Goal: Task Accomplishment & Management: Complete application form

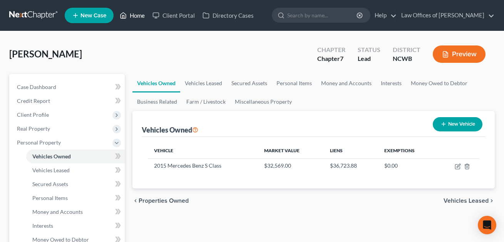
click at [139, 17] on link "Home" at bounding box center [132, 15] width 33 height 14
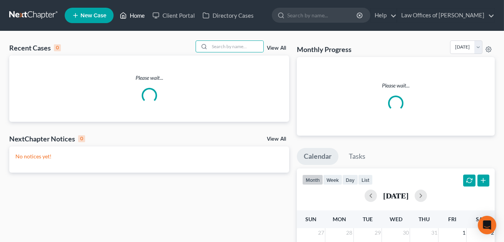
click at [213, 45] on input "search" at bounding box center [236, 46] width 54 height 11
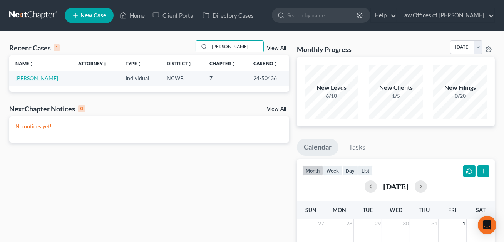
type input "[PERSON_NAME]"
click at [41, 79] on link "[PERSON_NAME]" at bounding box center [36, 78] width 43 height 7
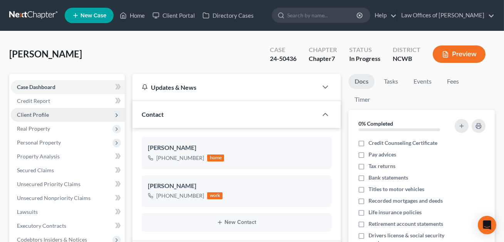
click at [36, 117] on span "Client Profile" at bounding box center [33, 114] width 32 height 7
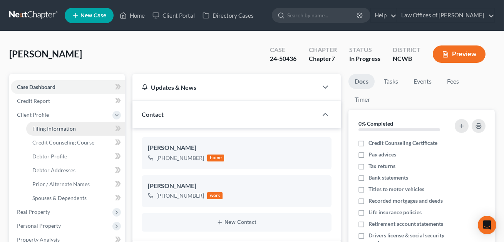
click at [40, 128] on span "Filing Information" at bounding box center [53, 128] width 43 height 7
select select "1"
select select "0"
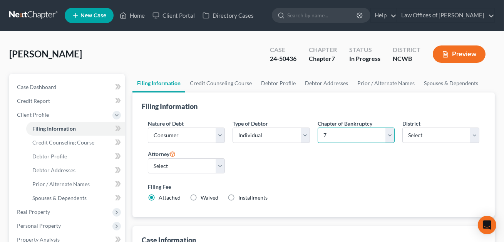
click at [348, 130] on select "Select 7 11 12 13" at bounding box center [356, 134] width 77 height 15
select select "3"
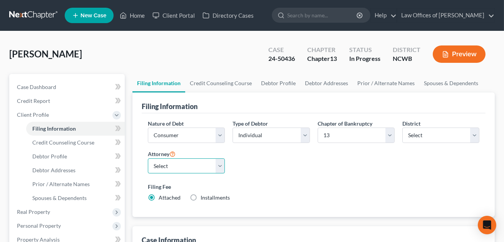
click at [212, 166] on select "Select F. [PERSON_NAME] - NCWB [PERSON_NAME] - NCWB" at bounding box center [186, 165] width 77 height 15
select select "1"
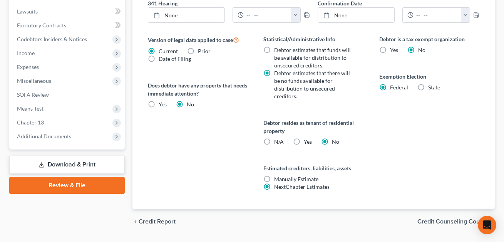
scroll to position [300, 0]
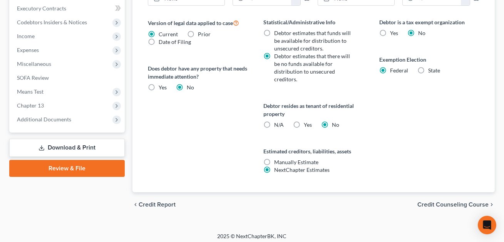
click at [82, 149] on link "Download & Print" at bounding box center [66, 148] width 115 height 18
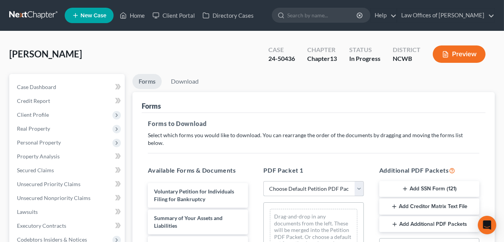
click at [273, 181] on select "Choose Default Petition PDF Packet Complete Bankruptcy Petition (all forms and …" at bounding box center [313, 188] width 100 height 15
select select "2"
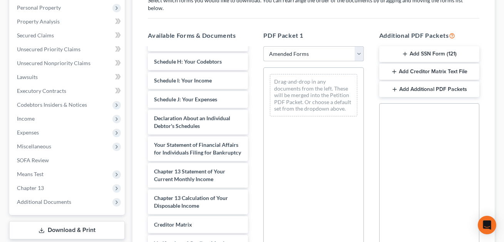
scroll to position [165, 0]
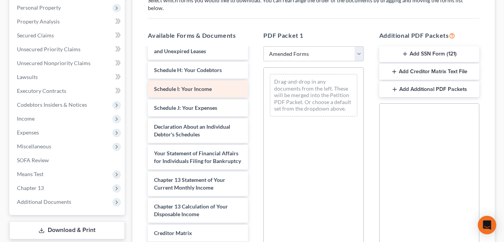
click at [194, 85] on span "Schedule I: Your Income" at bounding box center [183, 88] width 58 height 7
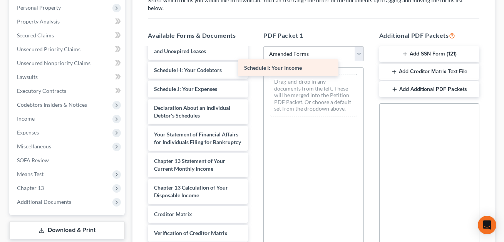
drag, startPoint x: 194, startPoint y: 82, endPoint x: 289, endPoint y: 68, distance: 96.1
click at [254, 68] on div "Schedule I: Your Income Voluntary Petition for Individuals Filing for Bankruptc…" at bounding box center [198, 92] width 112 height 419
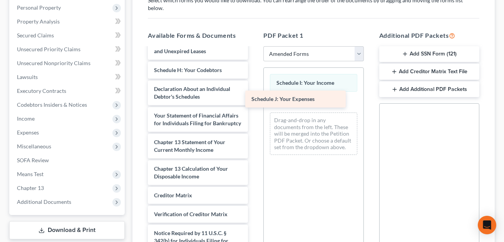
drag, startPoint x: 202, startPoint y: 83, endPoint x: 298, endPoint y: 101, distance: 96.8
click at [254, 101] on div "Schedule J: Your Expenses Voluntary Petition for Individuals Filing for Bankrup…" at bounding box center [198, 83] width 112 height 400
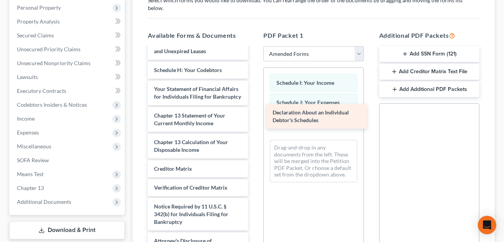
drag, startPoint x: 185, startPoint y: 85, endPoint x: 303, endPoint y: 117, distance: 122.8
click at [254, 117] on div "Declaration About an Individual Debtor's Schedules Voluntary Petition for Indiv…" at bounding box center [198, 69] width 112 height 373
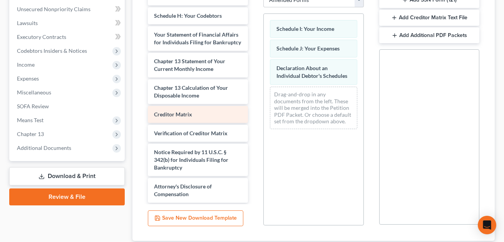
scroll to position [190, 0]
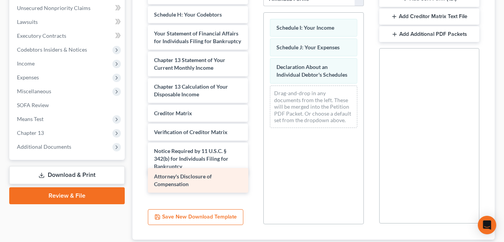
click at [170, 176] on div "Attorney's Disclosure of Compensation Voluntary Petition for Individuals Filing…" at bounding box center [198, 14] width 112 height 373
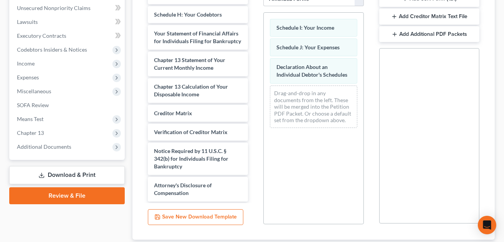
scroll to position [233, 0]
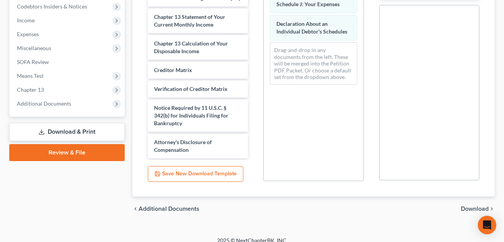
click at [477, 206] on span "Download" at bounding box center [475, 209] width 28 height 6
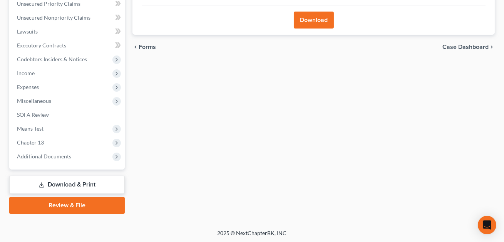
scroll to position [39, 0]
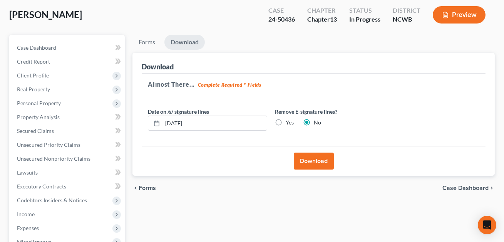
click at [286, 122] on label "Yes" at bounding box center [290, 123] width 8 height 8
click at [289, 122] on input "Yes" at bounding box center [291, 121] width 5 height 5
radio input "true"
radio input "false"
drag, startPoint x: 202, startPoint y: 120, endPoint x: 164, endPoint y: 120, distance: 38.1
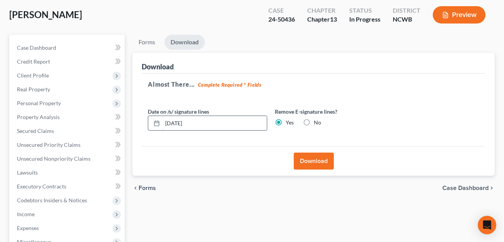
click at [164, 120] on input "[DATE]" at bounding box center [214, 123] width 104 height 15
click at [311, 160] on button "Download" at bounding box center [314, 160] width 40 height 17
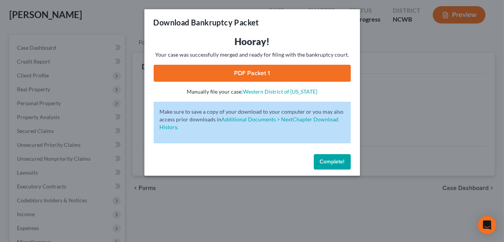
click at [238, 74] on link "PDF Packet 1" at bounding box center [252, 73] width 197 height 17
click at [344, 163] on button "Complete!" at bounding box center [332, 161] width 37 height 15
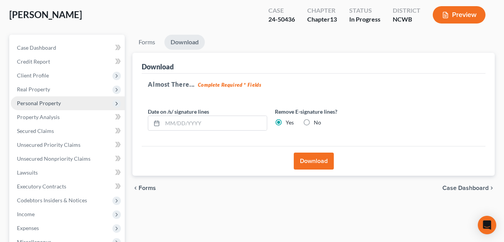
click at [31, 104] on span "Personal Property" at bounding box center [39, 103] width 44 height 7
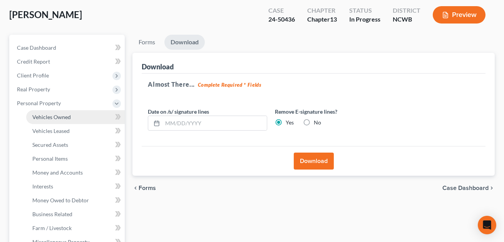
click at [38, 114] on span "Vehicles Owned" at bounding box center [51, 117] width 38 height 7
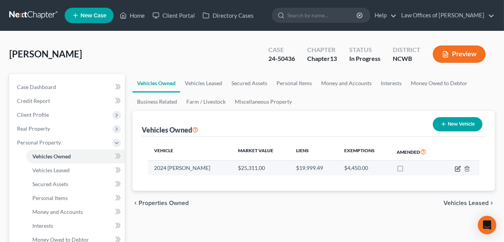
click at [456, 167] on icon "button" at bounding box center [458, 169] width 6 height 6
select select "0"
select select "2"
select select "0"
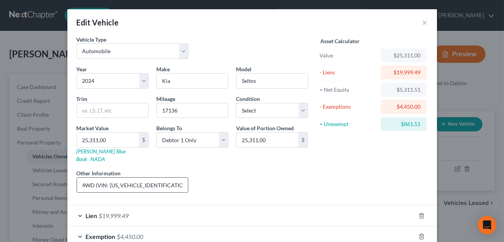
scroll to position [0, 27]
drag, startPoint x: 162, startPoint y: 178, endPoint x: 106, endPoint y: 179, distance: 56.2
click at [106, 179] on input "4Cyl, 4Dr, 4WD (VIN: [US_VEHICLE_IDENTIFICATION_NUMBER]) KBB value shown" at bounding box center [132, 184] width 111 height 15
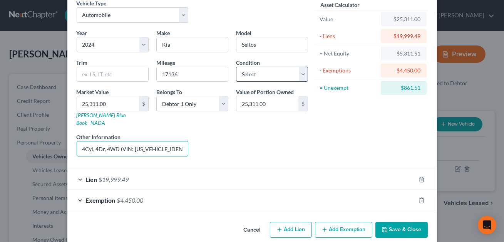
scroll to position [39, 0]
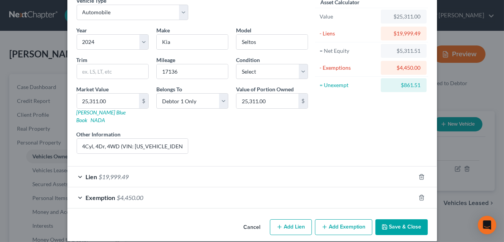
click at [400, 219] on button "Save & Close" at bounding box center [401, 227] width 52 height 16
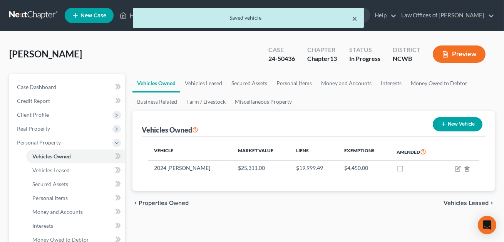
click at [356, 19] on button "×" at bounding box center [354, 18] width 5 height 9
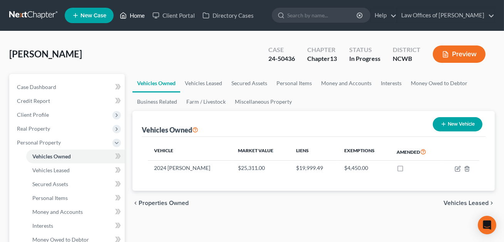
click at [135, 17] on link "Home" at bounding box center [132, 15] width 33 height 14
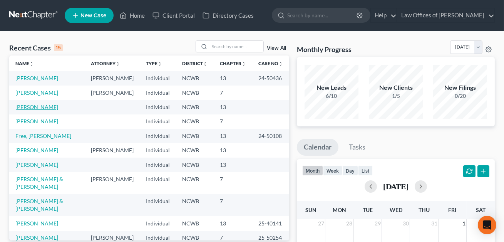
click at [34, 109] on link "[PERSON_NAME]" at bounding box center [36, 107] width 43 height 7
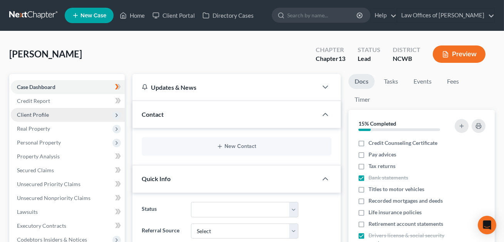
click at [37, 111] on span "Client Profile" at bounding box center [33, 114] width 32 height 7
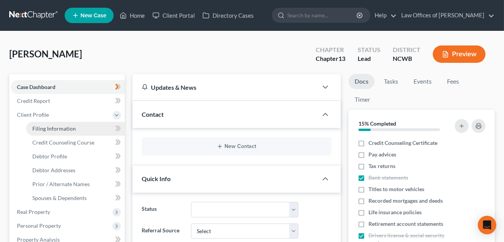
click at [54, 127] on span "Filing Information" at bounding box center [53, 128] width 43 height 7
select select "1"
select select "0"
select select "3"
select select "59"
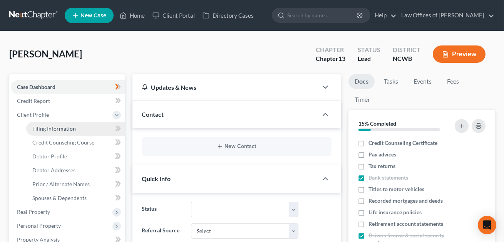
select select "28"
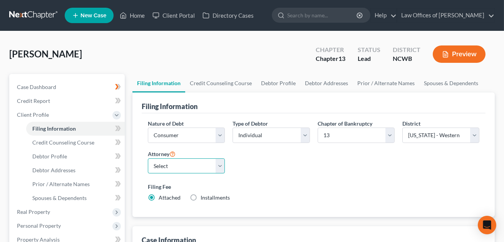
click at [219, 166] on select "Select F. [PERSON_NAME] - NCWB [PERSON_NAME] - NCWB" at bounding box center [186, 165] width 77 height 15
select select "1"
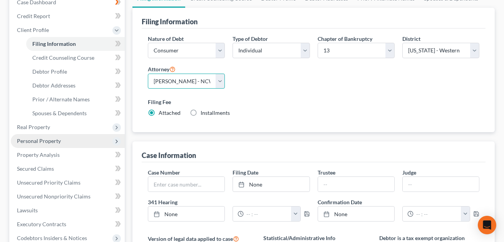
scroll to position [74, 0]
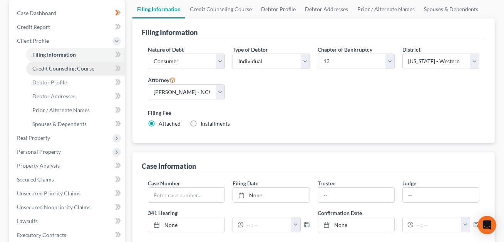
click at [55, 69] on span "Credit Counseling Course" at bounding box center [63, 68] width 62 height 7
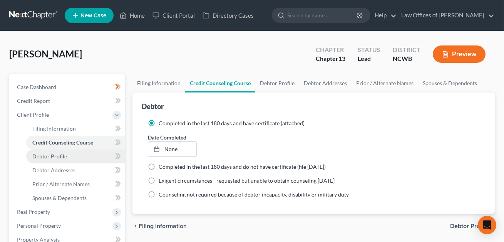
click at [64, 160] on link "Debtor Profile" at bounding box center [75, 156] width 99 height 14
select select "0"
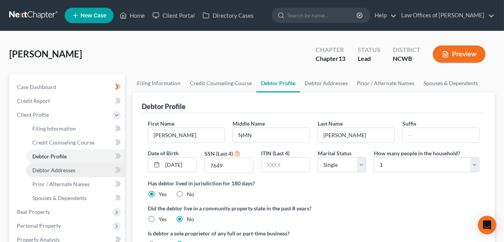
click at [53, 166] on link "Debtor Addresses" at bounding box center [75, 170] width 99 height 14
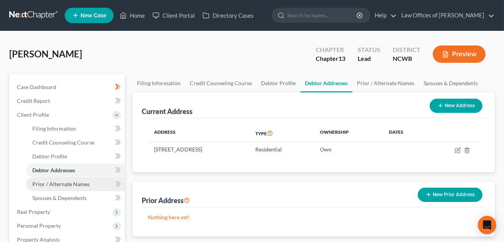
click at [53, 187] on link "Prior / Alternate Names" at bounding box center [75, 184] width 99 height 14
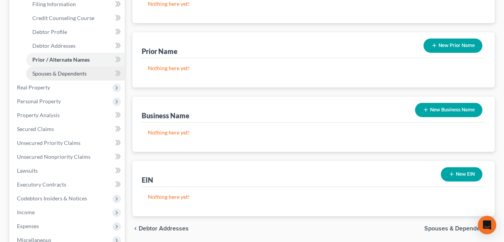
scroll to position [116, 0]
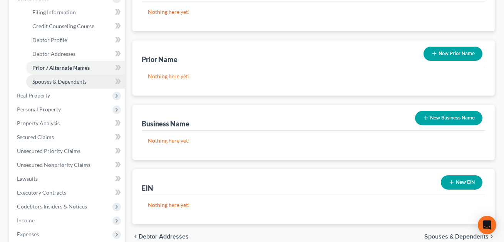
click at [55, 78] on span "Spouses & Dependents" at bounding box center [59, 81] width 54 height 7
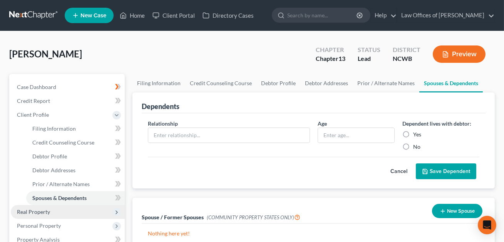
click at [33, 211] on span "Real Property" at bounding box center [33, 211] width 33 height 7
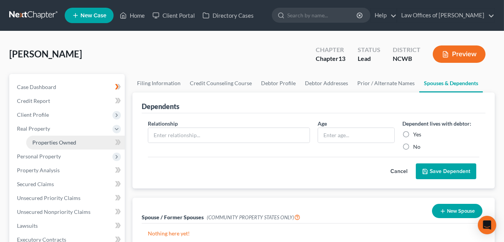
click at [47, 143] on span "Properties Owned" at bounding box center [54, 142] width 44 height 7
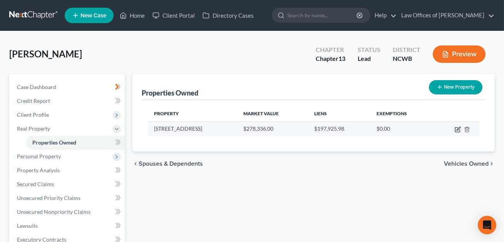
click at [460, 129] on icon "button" at bounding box center [457, 129] width 5 height 5
select select "28"
select select "48"
select select "0"
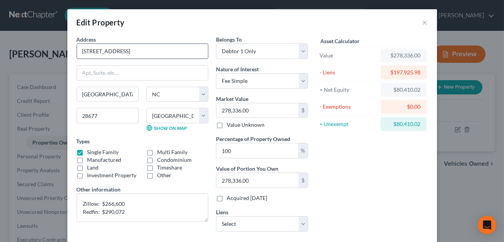
click at [82, 51] on input "[STREET_ADDRESS]" at bounding box center [142, 51] width 131 height 15
click at [82, 52] on input "esidence: [STREET_ADDRESS]" at bounding box center [142, 51] width 131 height 15
type input "Residence: [STREET_ADDRESS]"
click at [83, 202] on textarea "Zillow: $266,600 Redfin: $290,072" at bounding box center [143, 207] width 132 height 28
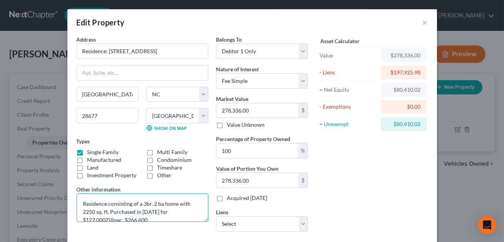
scroll to position [1, 0]
click at [91, 217] on textarea "Residence consisting of a 3br, 2 ba home with 2250 sq. ft. Purchased in [DATE] …" at bounding box center [143, 207] width 132 height 28
click at [124, 207] on textarea "Residence consisting of a 3br, 2 ba home with 2250 sq. ft. Purchased in [DATE] …" at bounding box center [143, 207] width 132 height 28
click at [156, 207] on textarea "Residence consisting of a 3br, 2 ba home with 2250 sq. ft. Purchased in [DATE] …" at bounding box center [143, 207] width 132 height 28
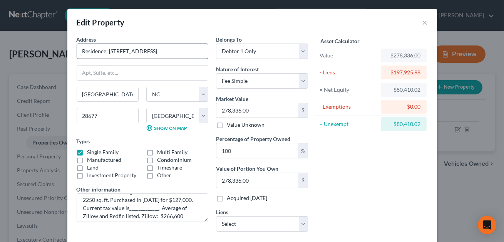
drag, startPoint x: 155, startPoint y: 51, endPoint x: 110, endPoint y: 54, distance: 44.8
click at [110, 54] on input "Residence: [STREET_ADDRESS]" at bounding box center [142, 51] width 131 height 15
click at [156, 208] on textarea "Residence consisting of a 3br, 2 ba home with 2250 sq. ft. Purchased in [DATE] …" at bounding box center [143, 207] width 132 height 28
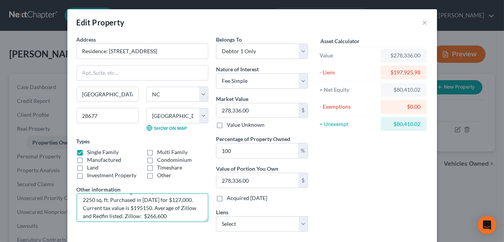
click at [142, 209] on textarea "Residence consisting of a 3br, 2 ba home with 2250 sq. ft. Purchased in [DATE] …" at bounding box center [143, 207] width 132 height 28
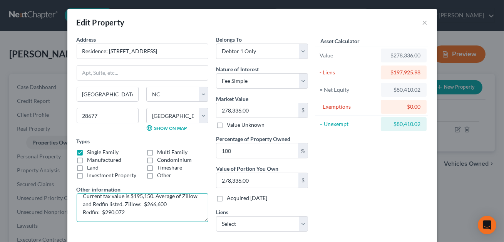
drag, startPoint x: 124, startPoint y: 203, endPoint x: 129, endPoint y: 212, distance: 10.4
click at [129, 212] on textarea "Residence consisting of a 3br, 2 ba home with 2250 sq. ft. Purchased in [DATE] …" at bounding box center [143, 207] width 132 height 28
drag, startPoint x: 124, startPoint y: 204, endPoint x: 133, endPoint y: 212, distance: 11.2
click at [133, 212] on textarea "Residence consisting of a 3br, 2 ba home with 2250 sq. ft. Purchased in [DATE] …" at bounding box center [143, 207] width 132 height 28
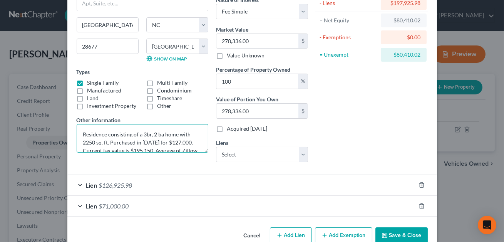
scroll to position [85, 0]
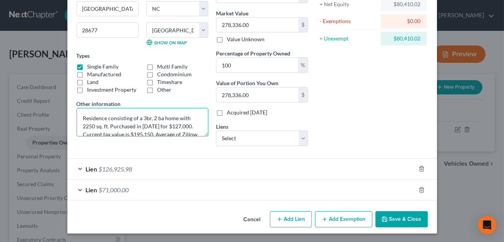
type textarea "Residence consisting of a 3br, 2 ba home with 2250 sq. ft. Purchased in [DATE] …"
click at [395, 219] on button "Save & Close" at bounding box center [401, 219] width 52 height 16
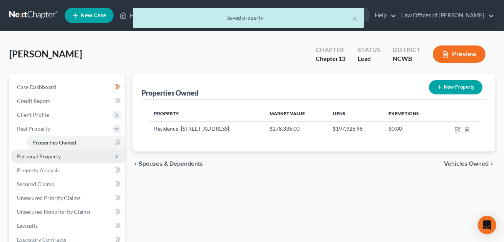
click at [36, 158] on span "Personal Property" at bounding box center [39, 156] width 44 height 7
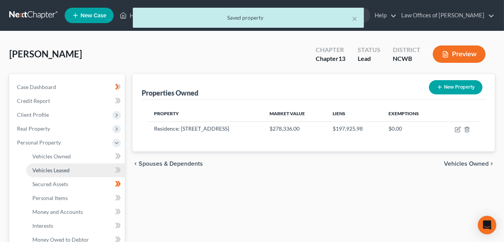
click at [51, 167] on span "Vehicles Leased" at bounding box center [50, 170] width 37 height 7
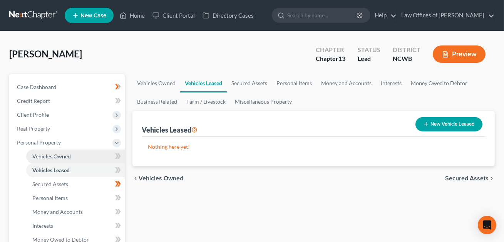
click at [51, 154] on span "Vehicles Owned" at bounding box center [51, 156] width 38 height 7
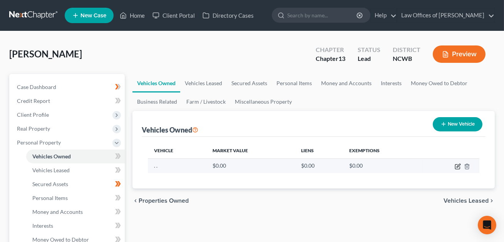
click at [459, 165] on icon "button" at bounding box center [458, 166] width 6 height 6
select select "0"
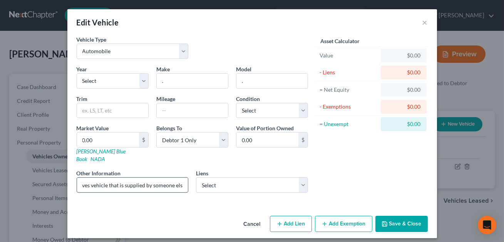
scroll to position [0, 26]
drag, startPoint x: 144, startPoint y: 178, endPoint x: 124, endPoint y: 177, distance: 20.0
click at [124, 177] on input "Debtor drives vehicle that is supplied by someone else" at bounding box center [132, 184] width 111 height 15
type input "Debtor drives vehicle that is owned by someone else"
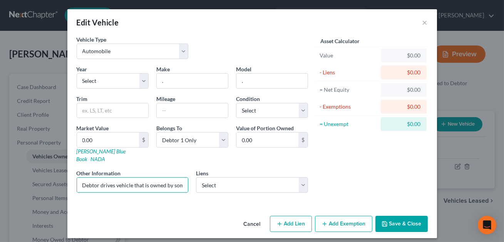
click at [404, 216] on button "Save & Close" at bounding box center [401, 224] width 52 height 16
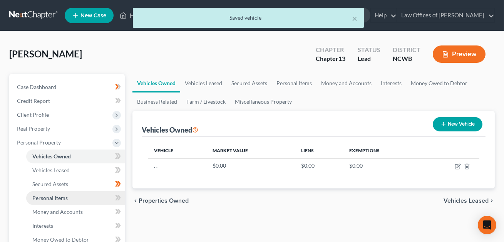
click at [64, 197] on span "Personal Items" at bounding box center [49, 197] width 35 height 7
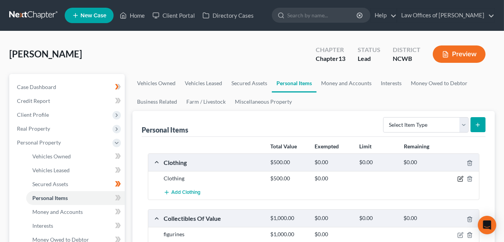
click at [460, 179] on icon "button" at bounding box center [460, 179] width 6 height 6
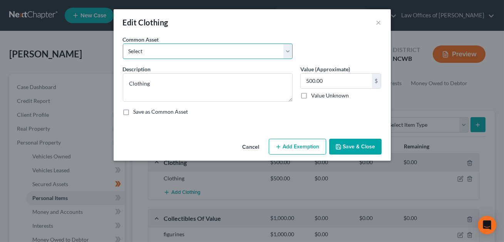
click at [205, 52] on select "Select All clothing All clothing and personal effects" at bounding box center [208, 50] width 170 height 15
select select "1"
type textarea "All clothing and personal effects"
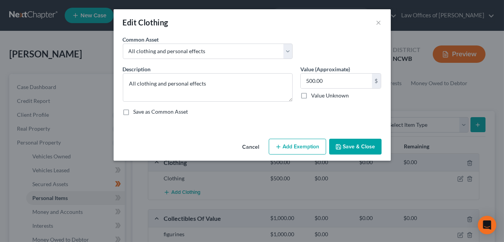
click at [296, 145] on button "Add Exemption" at bounding box center [297, 147] width 57 height 16
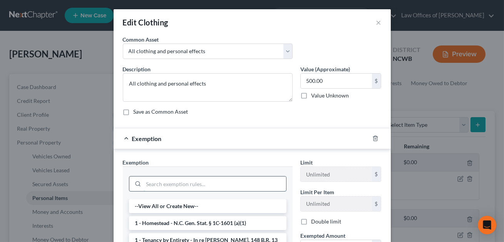
click at [204, 186] on input "search" at bounding box center [215, 183] width 142 height 15
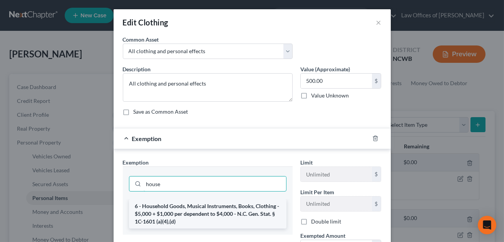
type input "house"
click at [192, 209] on li "6 - Household Goods, Musical Instruments, Books, Clothing - $5,000 + $1,000 per…" at bounding box center [207, 213] width 157 height 29
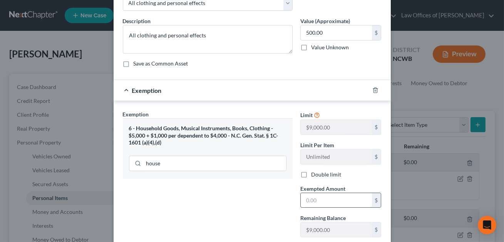
scroll to position [46, 0]
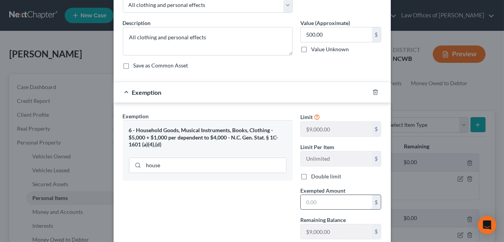
click at [308, 201] on input "text" at bounding box center [336, 202] width 71 height 15
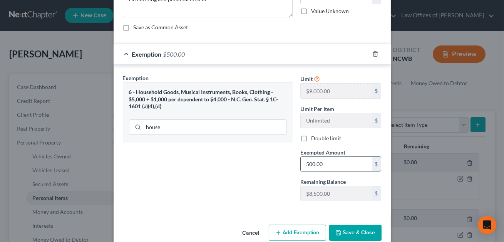
scroll to position [98, 0]
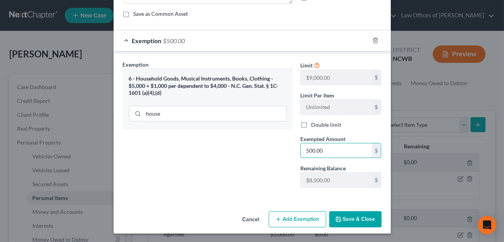
type input "500.00"
click at [361, 214] on button "Save & Close" at bounding box center [355, 219] width 52 height 16
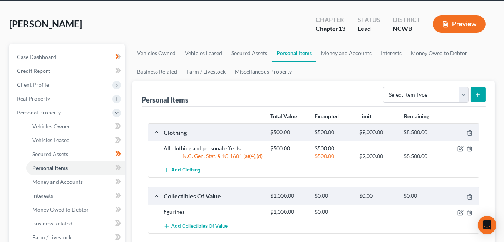
scroll to position [80, 0]
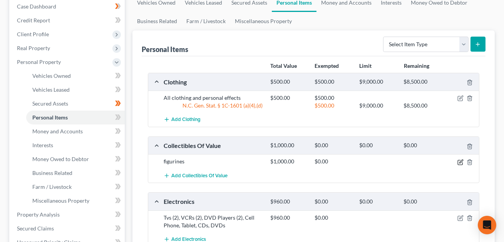
click at [460, 162] on icon "button" at bounding box center [460, 162] width 6 height 6
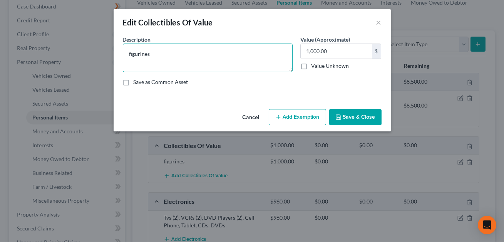
click at [131, 55] on textarea "figurines" at bounding box center [208, 57] width 170 height 28
click at [152, 55] on textarea "Figurines" at bounding box center [208, 57] width 170 height 28
type textarea "Figurines--NEED DETAILS"
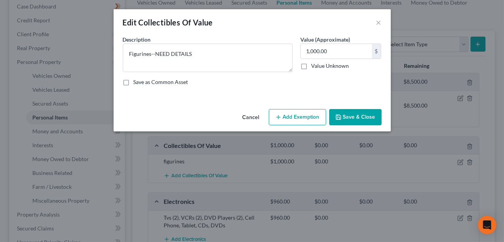
click at [293, 114] on button "Add Exemption" at bounding box center [297, 117] width 57 height 16
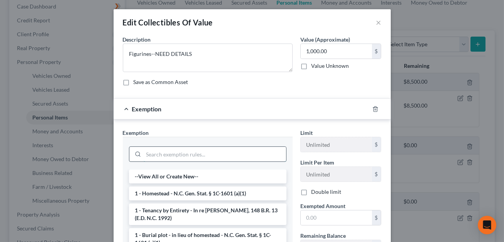
click at [194, 154] on input "search" at bounding box center [215, 154] width 142 height 15
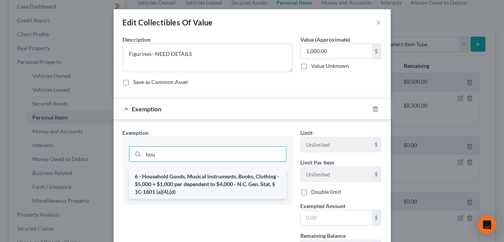
type input "hou"
click at [207, 185] on li "6 - Household Goods, Musical Instruments, Books, Clothing - $5,000 + $1,000 per…" at bounding box center [207, 183] width 157 height 29
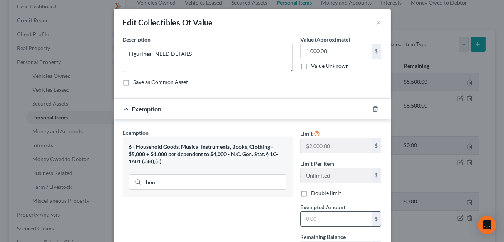
click at [314, 217] on input "text" at bounding box center [336, 218] width 71 height 15
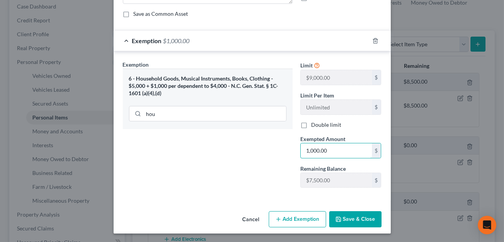
type input "1,000.00"
click at [362, 217] on button "Save & Close" at bounding box center [355, 219] width 52 height 16
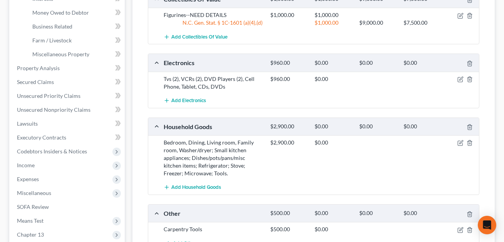
scroll to position [231, 0]
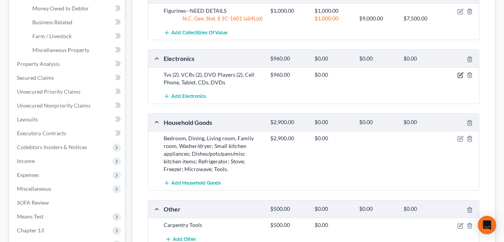
click at [460, 74] on icon "button" at bounding box center [460, 75] width 6 height 6
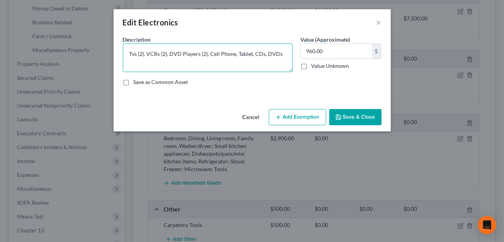
click at [135, 54] on textarea "Tvs (2), VCRs (2), DVD Players (2), Cell Phone, Tablet, CDs, DVDs" at bounding box center [208, 57] width 170 height 28
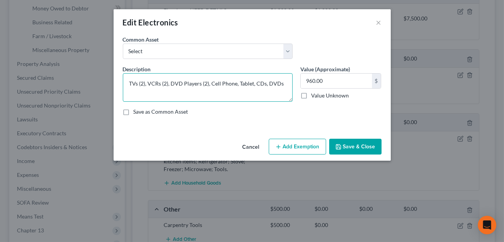
type textarea "TVs (2), VCRs (2), DVD Players (2), Cell Phone, Tablet, CDs, DVDs"
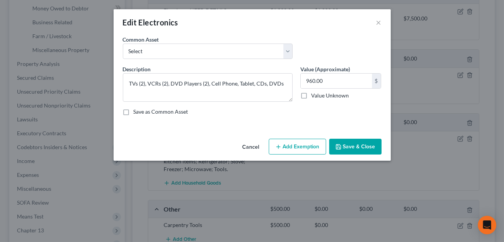
click at [293, 146] on button "Add Exemption" at bounding box center [297, 147] width 57 height 16
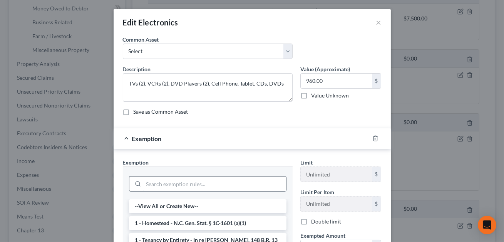
click at [222, 179] on input "search" at bounding box center [215, 183] width 142 height 15
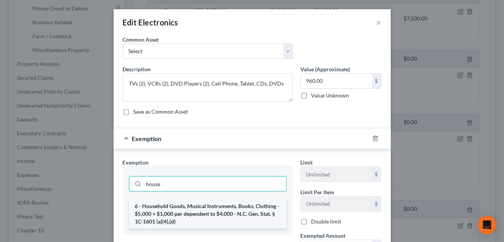
type input "house"
click at [221, 212] on li "6 - Household Goods, Musical Instruments, Books, Clothing - $5,000 + $1,000 per…" at bounding box center [207, 213] width 157 height 29
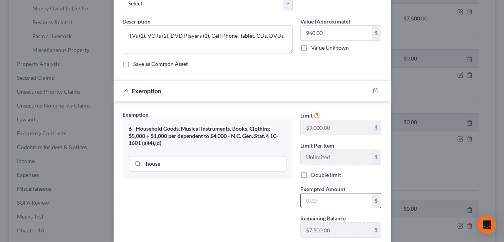
scroll to position [98, 0]
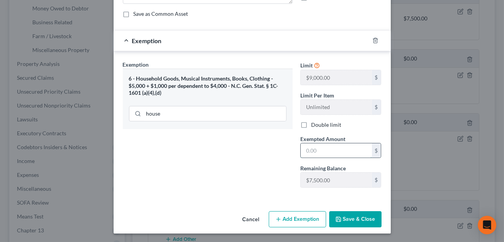
click at [311, 151] on input "text" at bounding box center [336, 150] width 71 height 15
type input "960.00"
click at [349, 218] on button "Save & Close" at bounding box center [355, 219] width 52 height 16
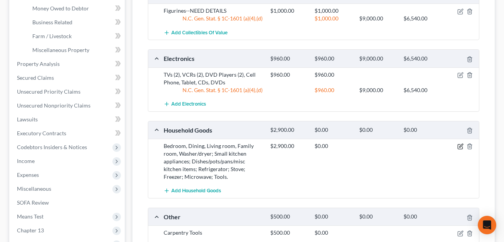
click at [460, 145] on icon "button" at bounding box center [460, 145] width 3 height 3
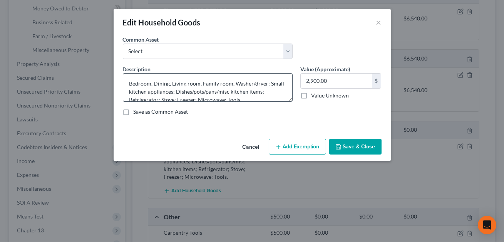
scroll to position [8, 0]
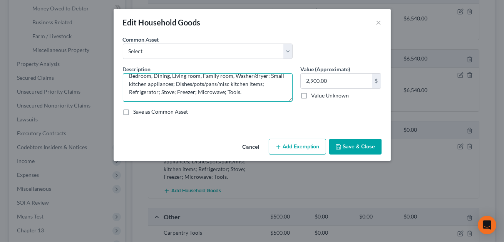
click at [238, 92] on textarea "Bedroom, Dining, Living room, Family room, Washer/dryer; Small kitchen applianc…" at bounding box center [208, 87] width 170 height 28
type textarea "Bedroom, Dining, Living room, Family room, Washer/dryer; Small kitchen applianc…"
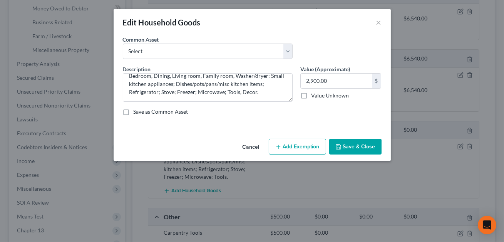
click at [298, 147] on button "Add Exemption" at bounding box center [297, 147] width 57 height 16
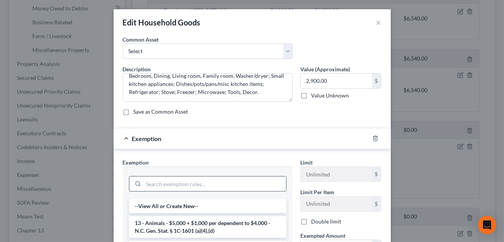
click at [230, 177] on input "search" at bounding box center [215, 183] width 142 height 15
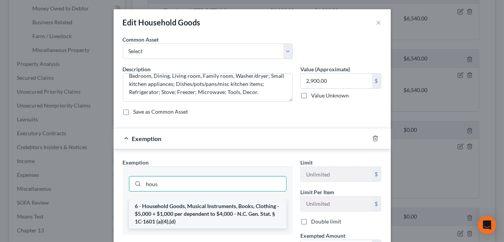
type input "hous"
click at [220, 207] on li "6 - Household Goods, Musical Instruments, Books, Clothing - $5,000 + $1,000 per…" at bounding box center [207, 213] width 157 height 29
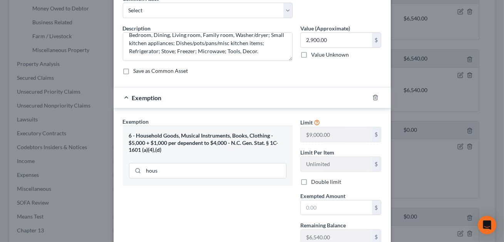
scroll to position [65, 0]
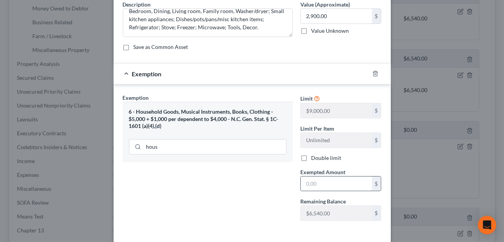
click at [309, 183] on input "text" at bounding box center [336, 183] width 71 height 15
type input "2"
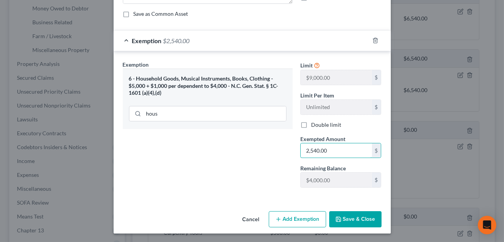
type input "2,540.00"
click at [303, 216] on button "Add Exemption" at bounding box center [297, 219] width 57 height 16
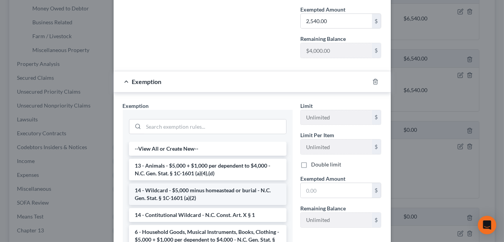
scroll to position [238, 0]
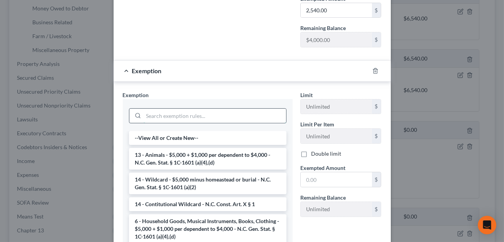
click at [175, 118] on input "search" at bounding box center [215, 116] width 142 height 15
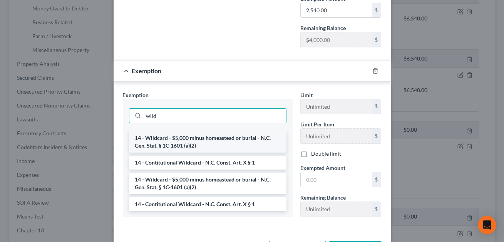
type input "wild"
click at [179, 138] on li "14 - Wildcard - $5,000 minus homeastead or burial - N.C. Gen. Stat. § 1C-1601 (…" at bounding box center [207, 142] width 157 height 22
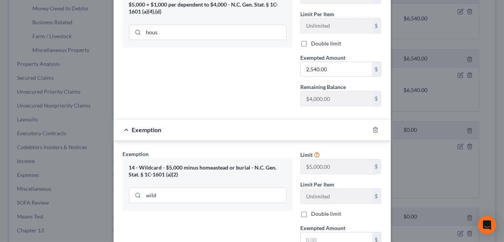
scroll to position [268, 0]
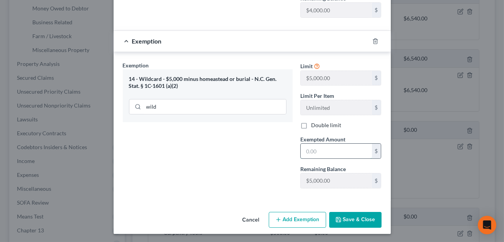
click at [320, 150] on input "text" at bounding box center [336, 151] width 71 height 15
type input "360.00"
click at [356, 216] on button "Save & Close" at bounding box center [355, 220] width 52 height 16
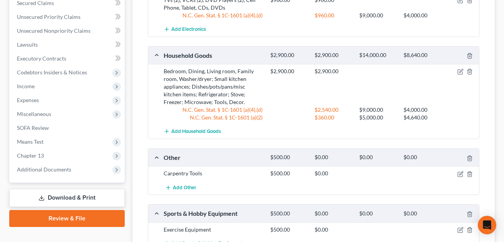
scroll to position [351, 0]
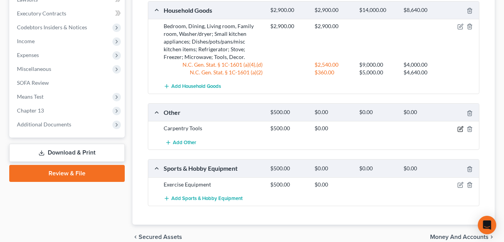
click at [461, 128] on icon "button" at bounding box center [460, 129] width 6 height 6
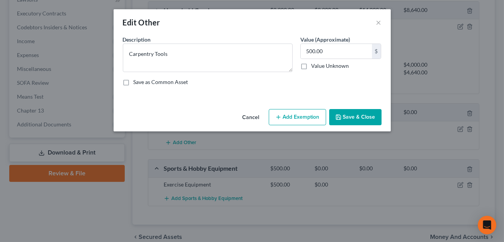
click at [294, 118] on button "Add Exemption" at bounding box center [297, 117] width 57 height 16
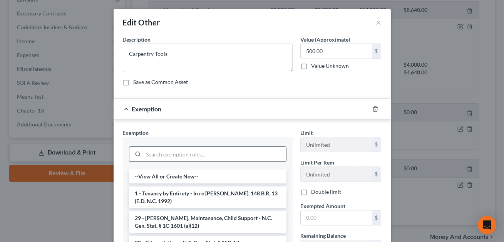
click at [244, 156] on input "search" at bounding box center [215, 154] width 142 height 15
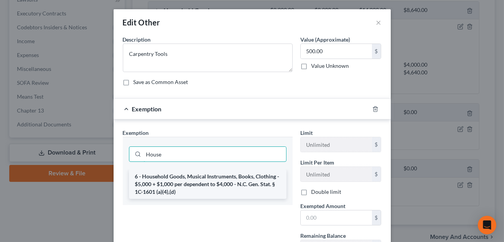
type input "House"
click at [226, 183] on li "6 - Household Goods, Musical Instruments, Books, Clothing - $5,000 + $1,000 per…" at bounding box center [207, 183] width 157 height 29
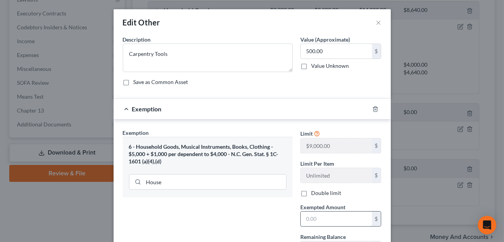
click at [311, 220] on input "text" at bounding box center [336, 218] width 71 height 15
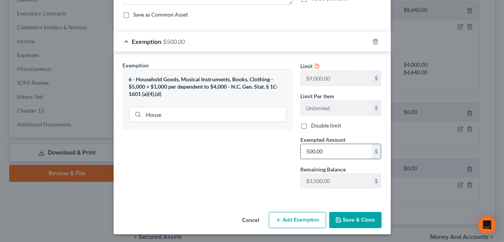
scroll to position [68, 0]
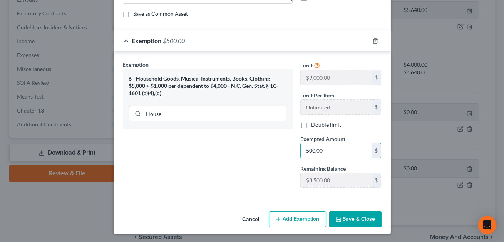
type input "500.00"
click at [356, 218] on button "Save & Close" at bounding box center [355, 219] width 52 height 16
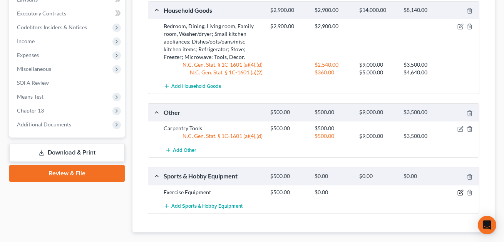
click at [459, 191] on icon "button" at bounding box center [460, 192] width 6 height 6
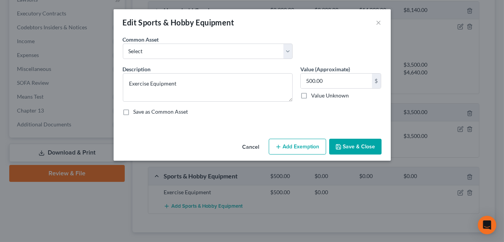
click at [286, 148] on button "Add Exemption" at bounding box center [297, 147] width 57 height 16
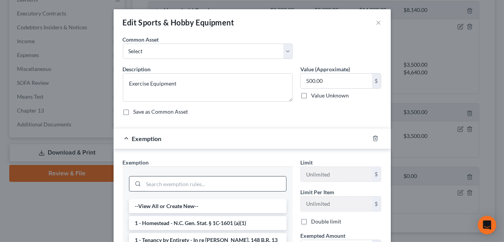
click at [172, 176] on input "search" at bounding box center [215, 183] width 142 height 15
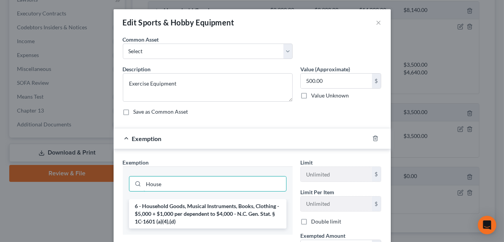
type input "House"
click at [163, 210] on li "6 - Household Goods, Musical Instruments, Books, Clothing - $5,000 + $1,000 per…" at bounding box center [207, 213] width 157 height 29
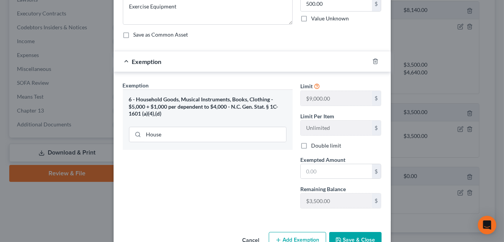
scroll to position [98, 0]
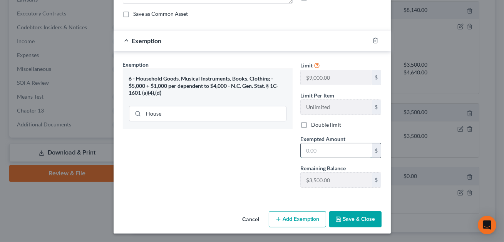
click at [317, 153] on input "text" at bounding box center [336, 150] width 71 height 15
type input "500.00"
click at [351, 218] on button "Save & Close" at bounding box center [355, 219] width 52 height 16
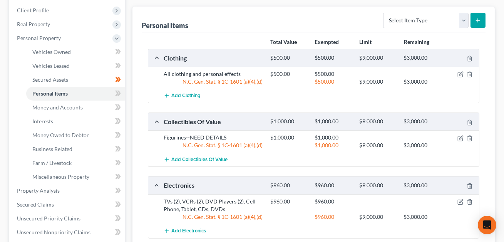
scroll to position [88, 0]
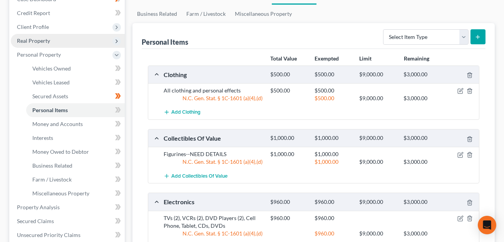
click at [39, 39] on span "Real Property" at bounding box center [33, 40] width 33 height 7
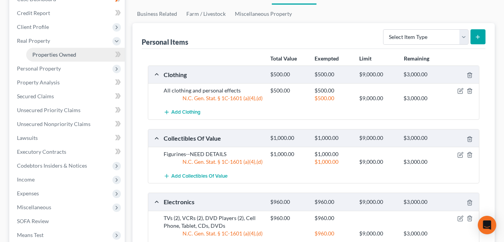
click at [40, 55] on span "Properties Owned" at bounding box center [54, 54] width 44 height 7
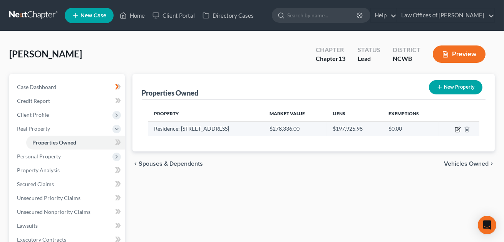
click at [457, 129] on icon "button" at bounding box center [457, 128] width 3 height 3
select select "28"
select select "48"
select select "0"
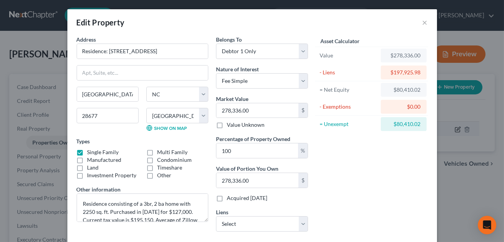
scroll to position [85, 0]
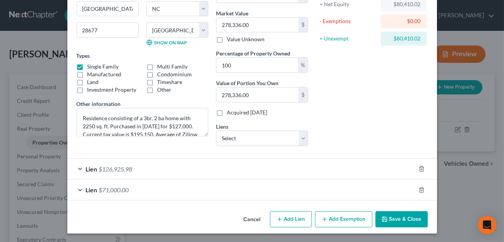
click at [346, 219] on button "Add Exemption" at bounding box center [343, 219] width 57 height 16
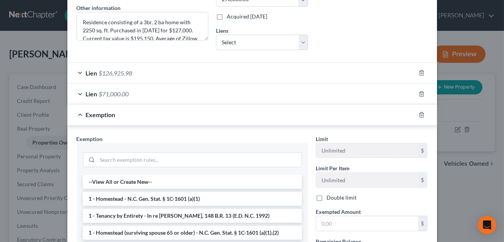
scroll to position [210, 0]
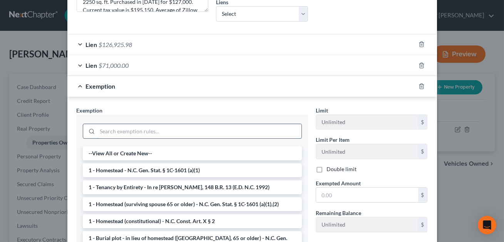
click at [233, 130] on input "search" at bounding box center [199, 131] width 204 height 15
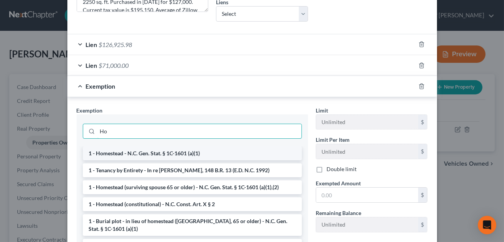
type input "Ho"
click at [202, 153] on li "1 - Homestead - N.C. Gen. Stat. § 1C-1601 (a)(1)" at bounding box center [192, 153] width 219 height 14
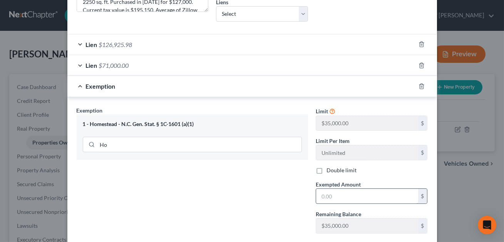
click at [324, 197] on input "text" at bounding box center [367, 196] width 102 height 15
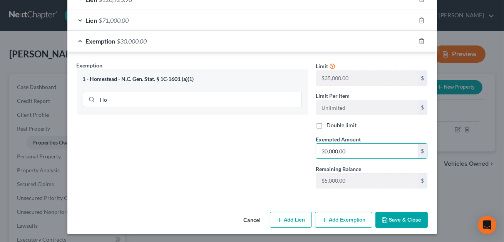
type input "30,000.00"
click at [398, 217] on button "Save & Close" at bounding box center [401, 220] width 52 height 16
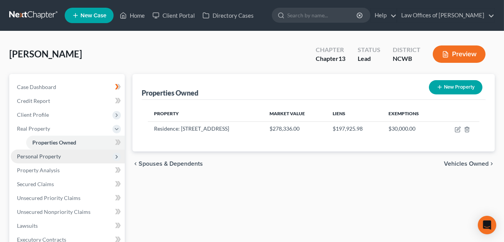
click at [33, 156] on span "Personal Property" at bounding box center [39, 156] width 44 height 7
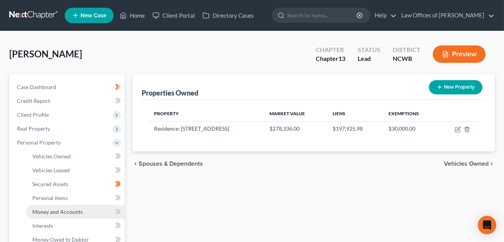
click at [45, 209] on span "Money and Accounts" at bounding box center [57, 211] width 50 height 7
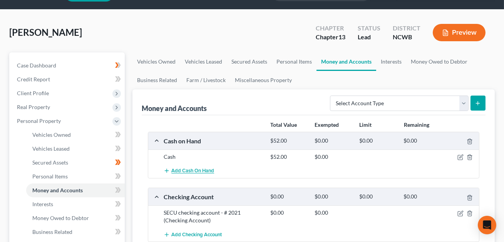
scroll to position [123, 0]
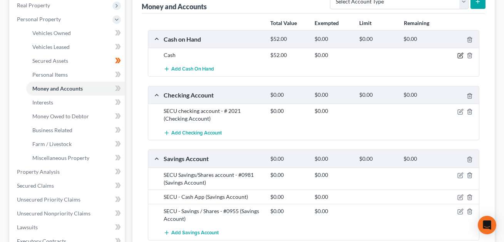
click at [459, 54] on icon "button" at bounding box center [460, 55] width 6 height 6
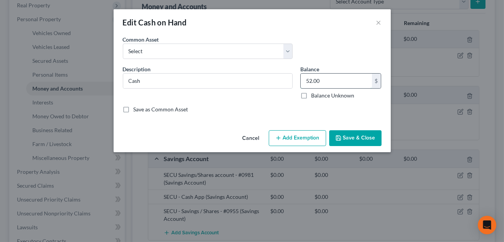
click at [331, 80] on input "52.00" at bounding box center [336, 81] width 71 height 15
type input "0.00"
click at [357, 141] on button "Save & Close" at bounding box center [355, 138] width 52 height 16
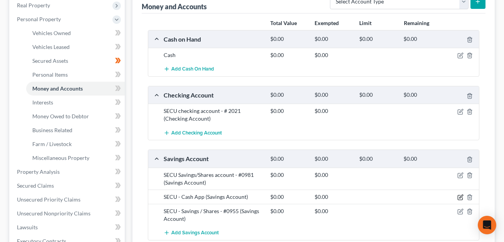
click at [461, 196] on icon "button" at bounding box center [460, 197] width 6 height 6
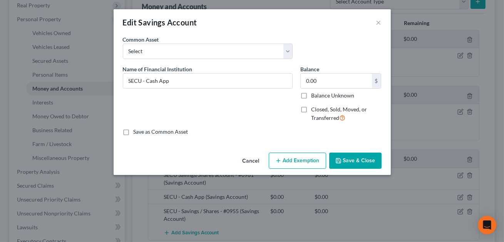
click at [252, 159] on button "Cancel" at bounding box center [250, 160] width 29 height 15
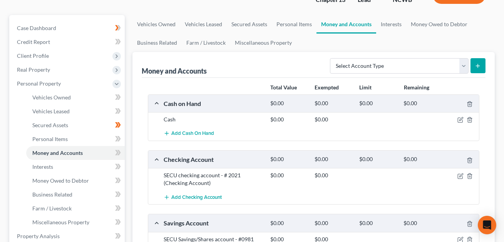
scroll to position [57, 0]
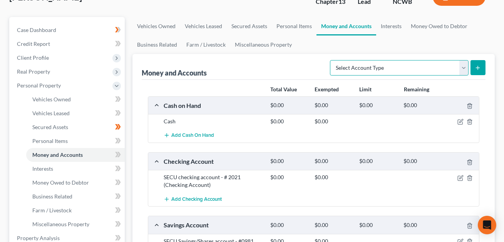
click at [351, 67] on select "Select Account Type Brokerage Cash on Hand Certificates of Deposit Checking Acc…" at bounding box center [399, 67] width 139 height 15
select select "other"
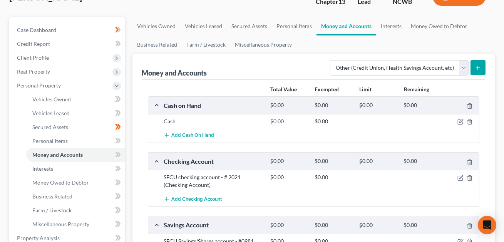
click at [480, 69] on icon "submit" at bounding box center [478, 68] width 6 height 6
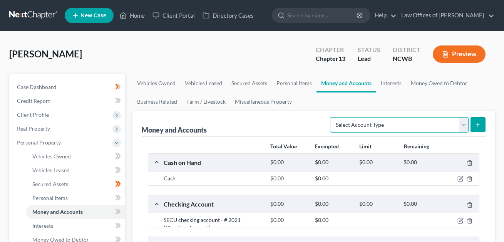
click at [428, 117] on select "Select Account Type Brokerage Cash on Hand Certificates of Deposit Checking Acc…" at bounding box center [399, 124] width 139 height 15
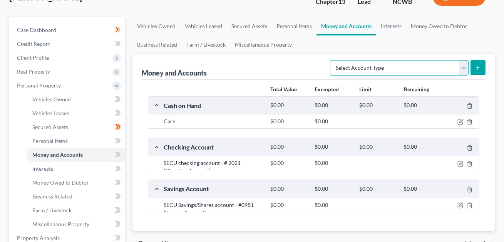
scroll to position [57, 0]
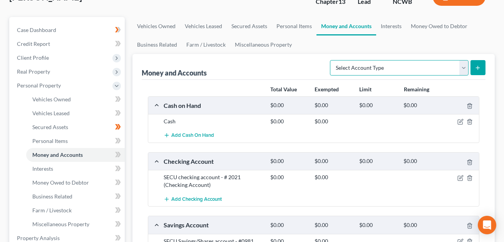
select select "other"
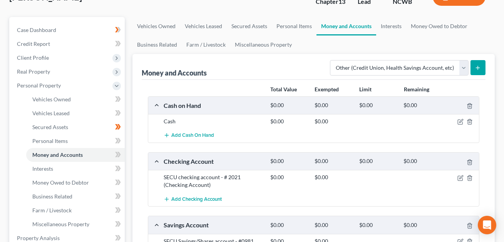
click at [478, 69] on line "submit" at bounding box center [478, 67] width 0 height 3
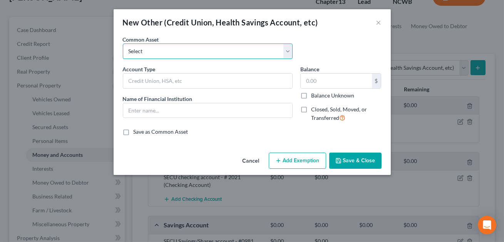
click at [201, 50] on select "Select FSA PayPal HSA IRA PayPal EFT Venmo Cash App Cryptocurrency Zelle Crypto…" at bounding box center [208, 50] width 170 height 15
select select "7"
type input "Cash App"
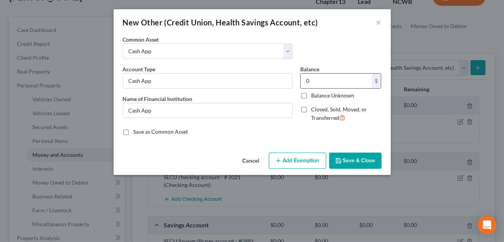
click at [315, 80] on input "0" at bounding box center [336, 81] width 71 height 15
type input "0.00"
click at [355, 164] on button "Save & Close" at bounding box center [355, 160] width 52 height 16
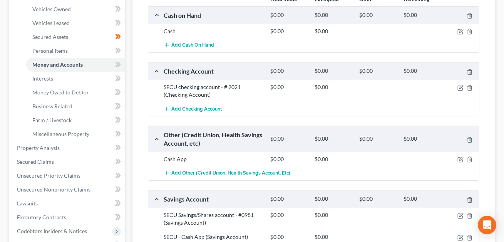
scroll to position [204, 0]
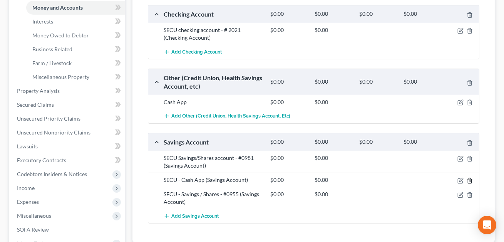
click at [469, 179] on icon "button" at bounding box center [470, 180] width 6 height 6
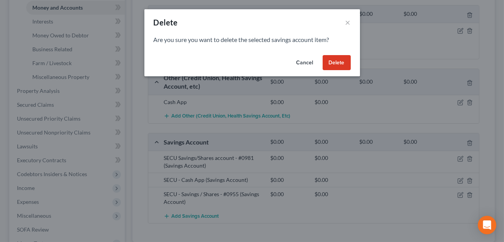
click at [338, 65] on button "Delete" at bounding box center [337, 62] width 28 height 15
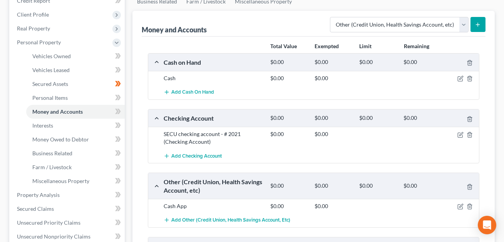
scroll to position [100, 0]
click at [44, 125] on span "Interests" at bounding box center [42, 125] width 21 height 7
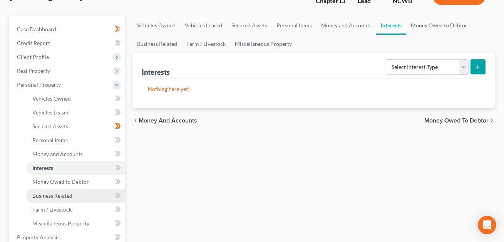
scroll to position [74, 0]
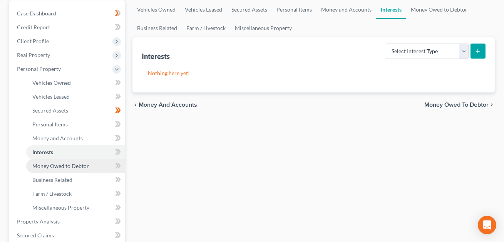
click at [60, 167] on span "Money Owed to Debtor" at bounding box center [60, 165] width 57 height 7
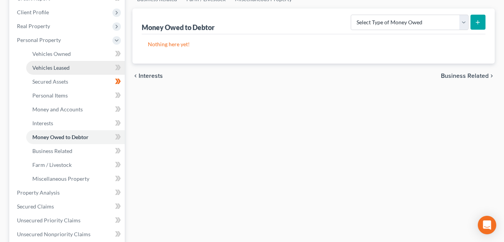
scroll to position [112, 0]
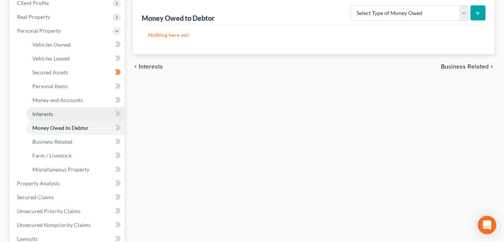
click at [47, 114] on span "Interests" at bounding box center [42, 113] width 21 height 7
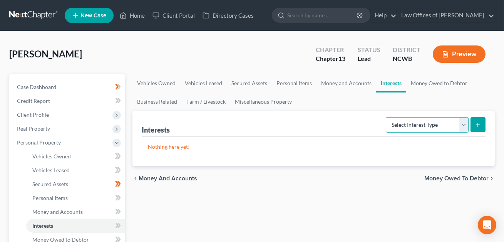
click at [421, 127] on select "Select Interest Type 401K Annuity Bond Education IRA Government Bond Government…" at bounding box center [427, 124] width 83 height 15
select select "pension_plan"
click at [478, 127] on button "submit" at bounding box center [477, 124] width 15 height 15
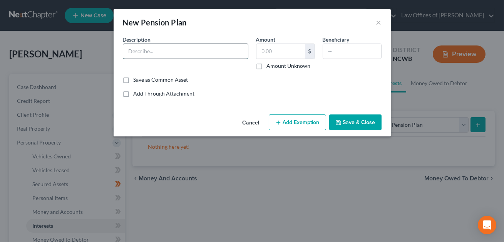
click at [183, 54] on input "text" at bounding box center [185, 51] width 125 height 15
type input "Defined Benefits Plan--DETAILS. Not an assets of the estate."
click at [267, 50] on input "text" at bounding box center [280, 51] width 49 height 15
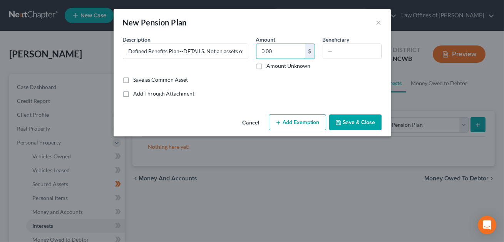
type input "0.00"
click at [344, 119] on button "Save & Close" at bounding box center [355, 122] width 52 height 16
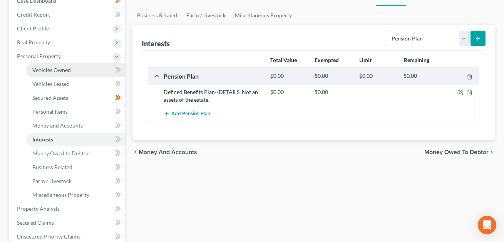
scroll to position [93, 0]
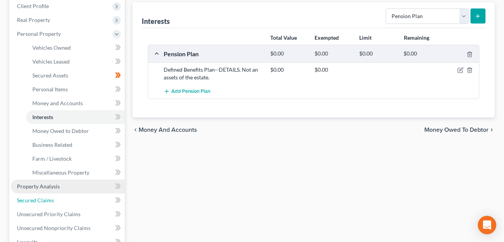
click at [47, 201] on span "Secured Claims" at bounding box center [35, 200] width 37 height 7
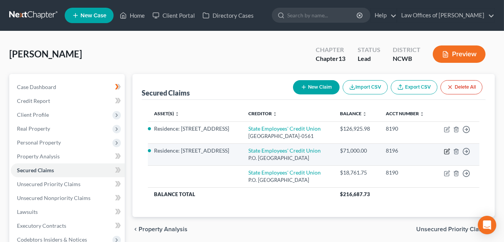
click at [445, 151] on icon "button" at bounding box center [447, 151] width 6 height 6
select select "28"
select select "0"
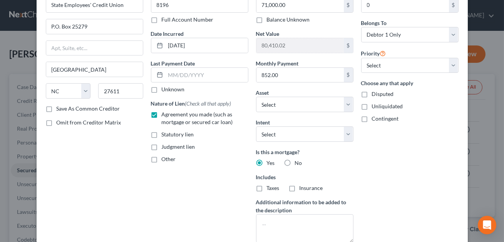
scroll to position [30, 0]
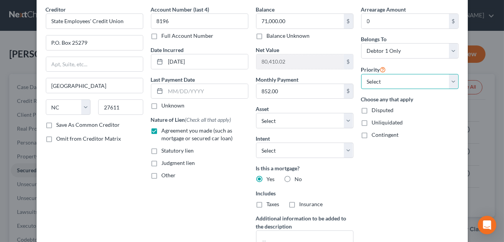
click at [371, 81] on select "Select 2nd 3rd 4th 5th 6th 7th 8th 9th 10th 11th 12th 13th 14th 15th 16th 17th …" at bounding box center [409, 81] width 97 height 15
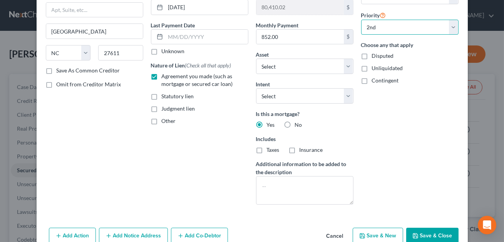
scroll to position [123, 0]
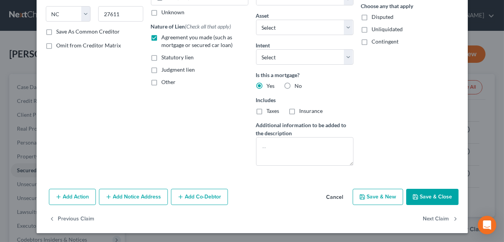
click at [416, 198] on icon "button" at bounding box center [415, 197] width 6 height 6
select select "1"
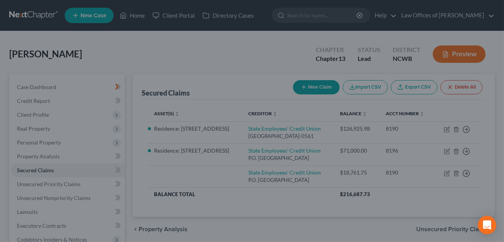
select select "2"
select select "0"
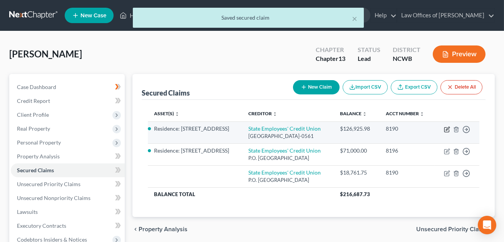
click at [445, 129] on icon "button" at bounding box center [447, 129] width 6 height 6
select select "28"
select select "0"
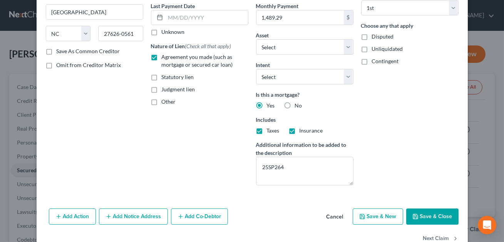
scroll to position [118, 0]
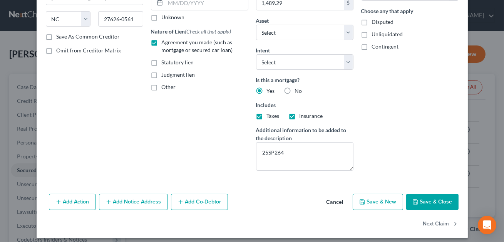
click at [418, 204] on icon "button" at bounding box center [415, 202] width 6 height 6
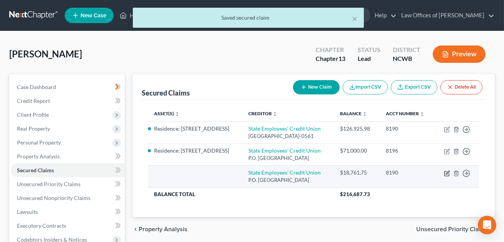
click at [447, 173] on icon "button" at bounding box center [447, 172] width 3 height 3
select select "28"
select select "0"
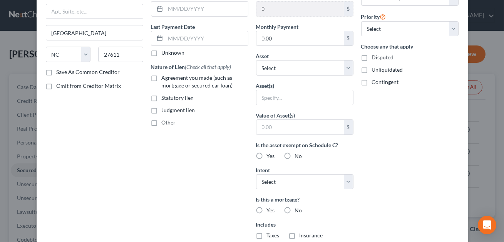
scroll to position [7, 0]
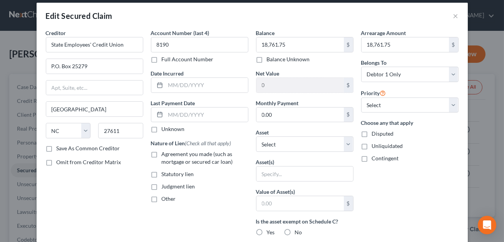
click at [162, 199] on label "Other" at bounding box center [169, 199] width 14 height 8
click at [165, 199] on input "Other" at bounding box center [167, 197] width 5 height 5
checkbox input "true"
click at [170, 211] on input "text" at bounding box center [199, 216] width 97 height 15
click at [160, 217] on input "Arears" at bounding box center [199, 216] width 97 height 15
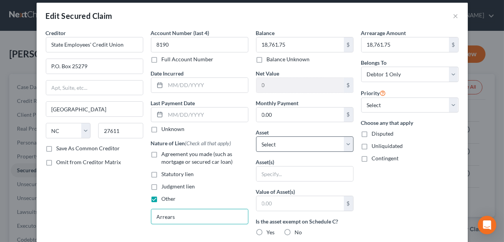
type input "Arrears"
click at [310, 141] on select "Select Other Multiple Assets Residence: 421 Garfield Street - $278336.0 . . - $…" at bounding box center [304, 143] width 97 height 15
select select "2"
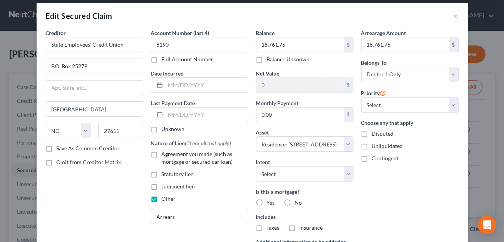
click at [295, 203] on label "No" at bounding box center [298, 203] width 7 height 8
click at [298, 203] on input "No" at bounding box center [300, 201] width 5 height 5
radio input "true"
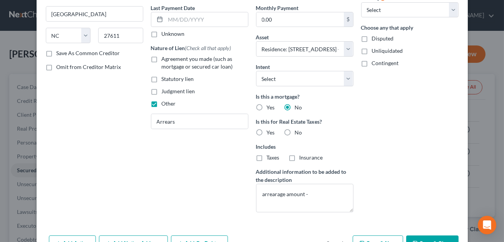
scroll to position [103, 0]
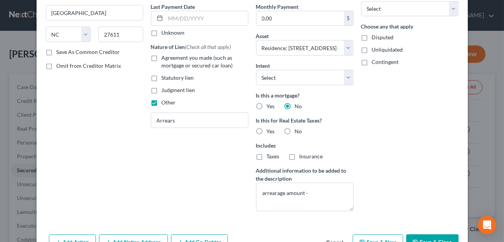
click at [295, 131] on label "No" at bounding box center [298, 131] width 7 height 8
click at [298, 131] on input "No" at bounding box center [300, 129] width 5 height 5
radio input "true"
click at [426, 236] on button "Save & Close" at bounding box center [432, 242] width 52 height 16
select select
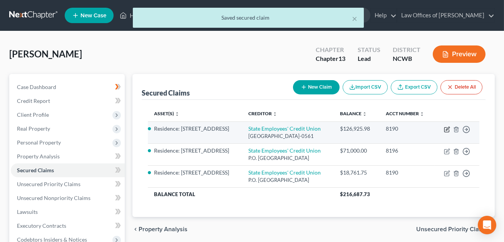
click at [445, 129] on icon "button" at bounding box center [447, 129] width 6 height 6
select select "28"
select select "0"
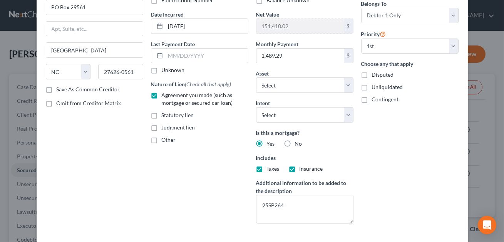
scroll to position [123, 0]
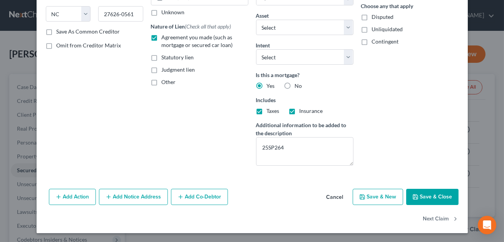
click at [430, 195] on button "Save & Close" at bounding box center [432, 197] width 52 height 16
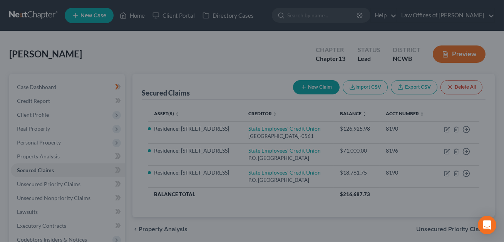
select select "2"
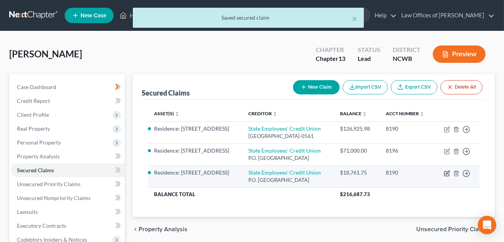
click at [447, 174] on icon "button" at bounding box center [447, 173] width 6 height 6
select select "28"
select select "0"
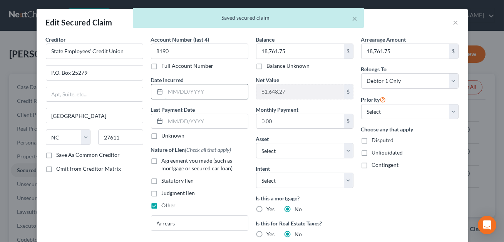
click at [176, 92] on input "text" at bounding box center [207, 91] width 82 height 15
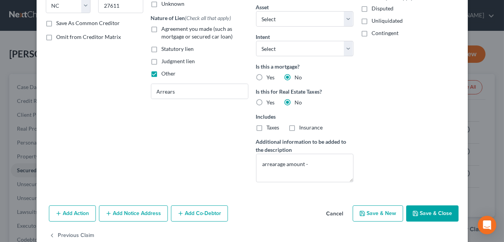
scroll to position [148, 0]
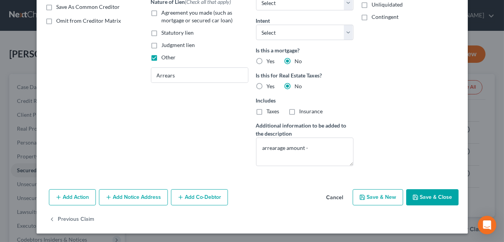
type input "12/2015"
click at [427, 194] on button "Save & Close" at bounding box center [432, 197] width 52 height 16
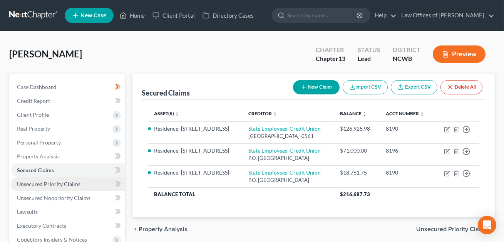
click at [75, 179] on link "Unsecured Priority Claims" at bounding box center [68, 184] width 114 height 14
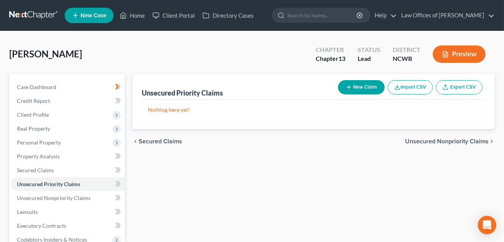
click at [354, 89] on button "New Claim" at bounding box center [361, 87] width 47 height 14
select select "0"
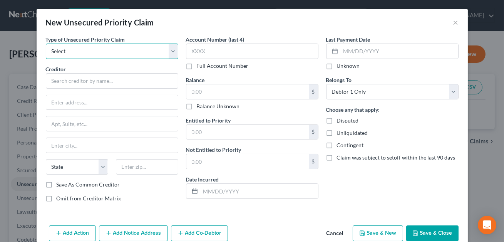
click at [124, 54] on select "Select Taxes & Other Government Units Domestic Support Obligations Extensions o…" at bounding box center [112, 50] width 132 height 15
select select "0"
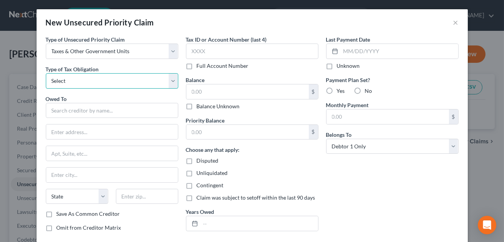
click at [108, 80] on select "Select Federal City State Franchise Tax Board Other" at bounding box center [112, 80] width 132 height 15
select select "2"
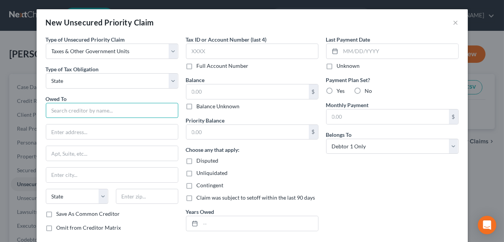
click at [92, 107] on input "text" at bounding box center [112, 110] width 132 height 15
click at [73, 112] on input "NC Depatment" at bounding box center [112, 110] width 132 height 15
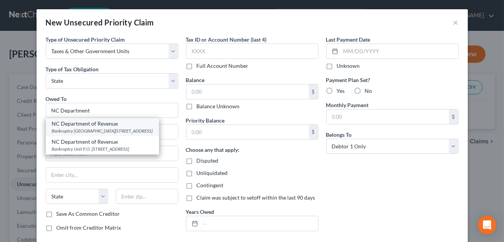
click at [72, 125] on div "NC Department of Revenue" at bounding box center [102, 124] width 101 height 8
type input "NC Department of Revenue"
type input "Bankruptcy Unit"
type input "PO Box 1168"
type input "[GEOGRAPHIC_DATA]"
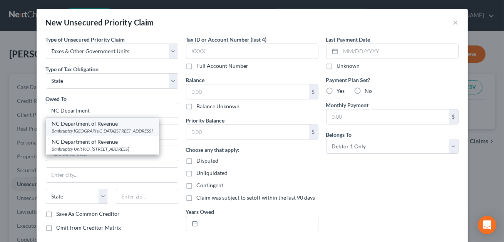
select select "28"
type input "27602-1168"
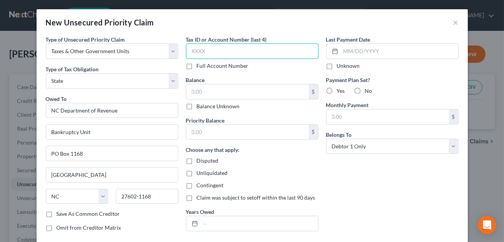
click at [198, 56] on input "text" at bounding box center [252, 50] width 132 height 15
type input "XXXX"
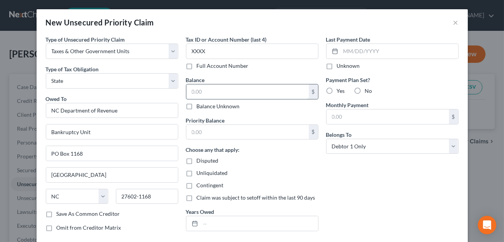
click at [196, 92] on input "text" at bounding box center [247, 91] width 122 height 15
type input "199.00"
click at [192, 128] on input "text" at bounding box center [247, 132] width 122 height 15
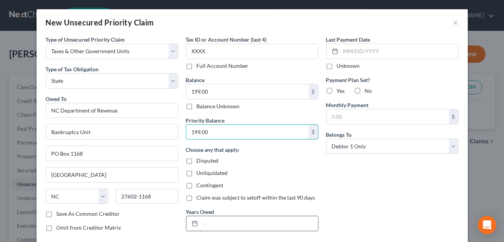
type input "199.00"
click at [205, 221] on input "text" at bounding box center [259, 223] width 117 height 15
type input "2023"
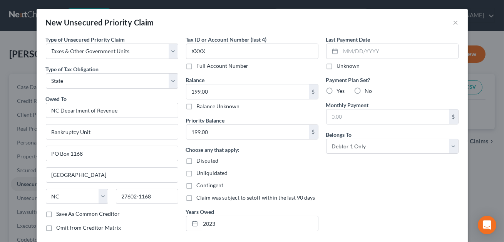
click at [388, 198] on div "Last Payment Date Unknown Payment Plan Set? Yes No Monthly Payment $ Belongs To…" at bounding box center [392, 136] width 140 height 202
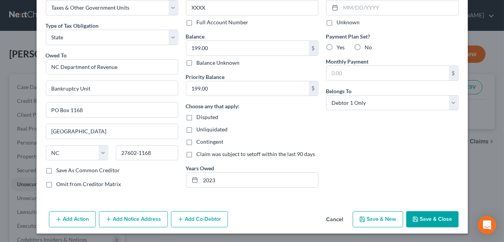
click at [430, 219] on button "Save & Close" at bounding box center [432, 219] width 52 height 16
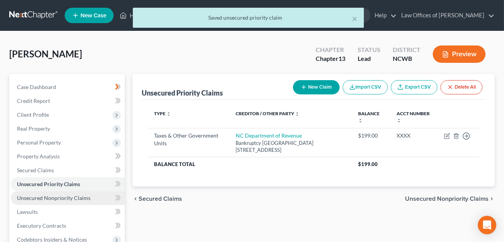
click at [60, 196] on span "Unsecured Nonpriority Claims" at bounding box center [54, 197] width 74 height 7
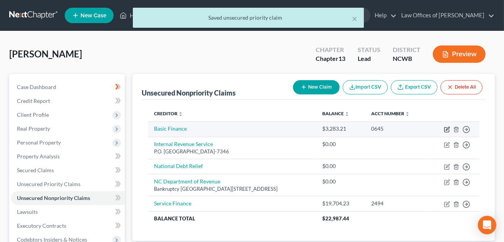
click at [446, 128] on icon "button" at bounding box center [447, 128] width 3 height 3
select select "0"
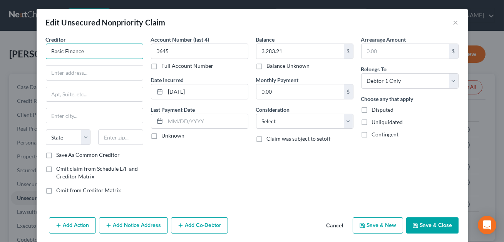
click at [90, 51] on input "Basic Finance" at bounding box center [94, 50] width 97 height 15
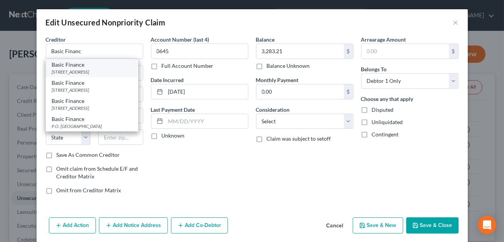
click at [84, 69] on div "301 East Front Street, Statesville, NC 28677" at bounding box center [92, 72] width 80 height 7
type input "Basic Finance"
type input "301 East Front Street"
type input "[GEOGRAPHIC_DATA]"
select select "28"
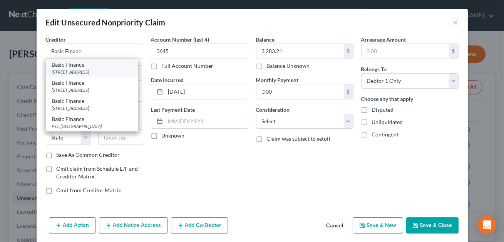
type input "28677"
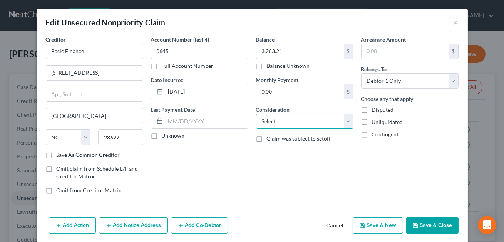
click at [299, 119] on select "Select Cable / Satellite Services Collection Agency Credit Card Debt Debt Couns…" at bounding box center [304, 121] width 97 height 15
select select "10"
click at [443, 229] on button "Save & Close" at bounding box center [432, 225] width 52 height 16
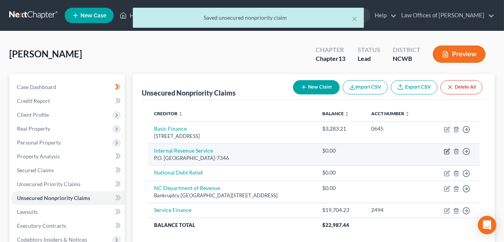
click at [447, 152] on icon "button" at bounding box center [447, 151] width 6 height 6
select select "39"
select select "0"
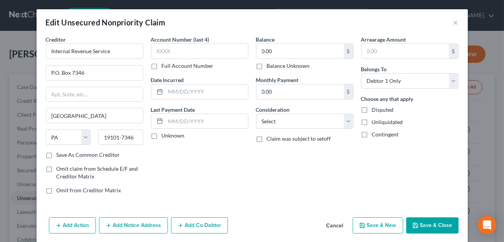
click at [334, 226] on button "Cancel" at bounding box center [334, 225] width 29 height 15
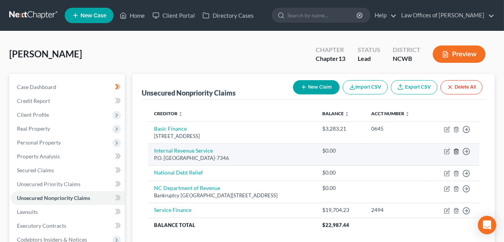
click at [457, 152] on icon "button" at bounding box center [456, 151] width 6 height 6
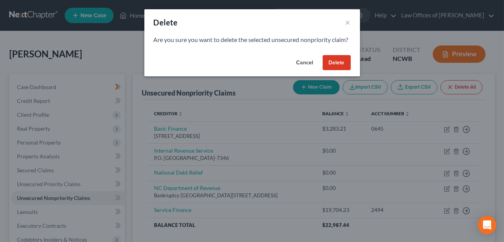
click at [334, 70] on button "Delete" at bounding box center [337, 62] width 28 height 15
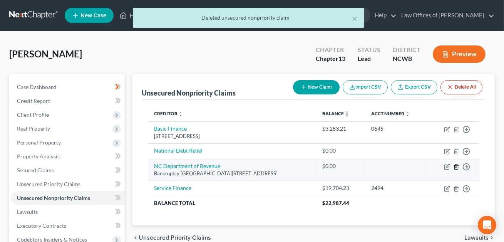
click at [456, 167] on line "button" at bounding box center [456, 167] width 0 height 2
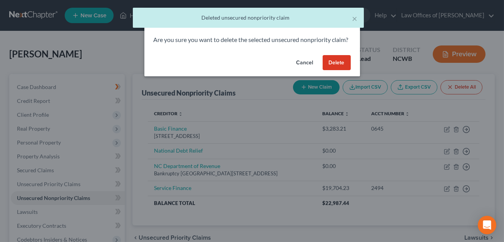
click at [333, 70] on button "Delete" at bounding box center [337, 62] width 28 height 15
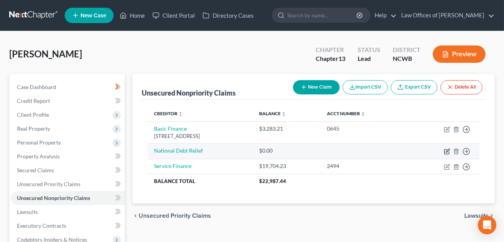
click at [446, 152] on icon "button" at bounding box center [447, 151] width 6 height 6
select select "3"
select select "0"
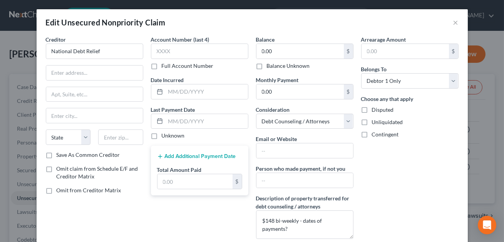
click at [57, 168] on label "Omit claim from Schedule E/F and Creditor Matrix" at bounding box center [100, 172] width 87 height 15
click at [60, 168] on input "Omit claim from Schedule E/F and Creditor Matrix" at bounding box center [62, 167] width 5 height 5
checkbox input "true"
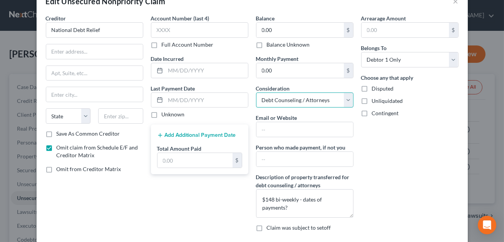
click at [264, 99] on select "Select Cable / Satellite Services Collection Agency Credit Card Debt Debt Couns…" at bounding box center [304, 99] width 97 height 15
select select "16"
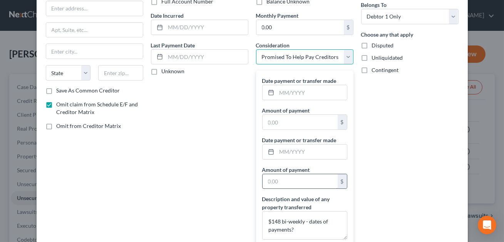
scroll to position [94, 0]
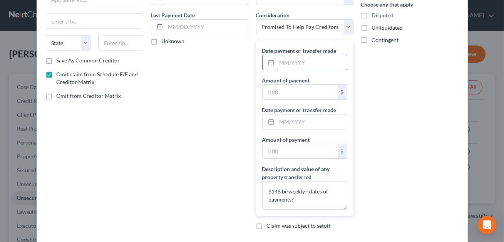
click at [279, 65] on input "text" at bounding box center [312, 62] width 70 height 15
type input "07/2025"
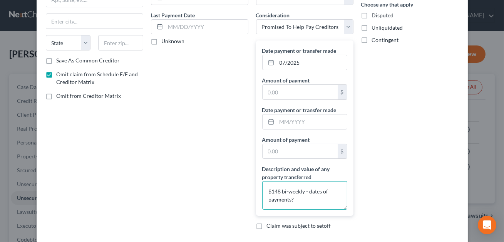
click at [309, 191] on textarea "$148 bi-weekly - dates of payments?" at bounding box center [304, 195] width 85 height 28
click at [299, 199] on textarea "$148 bi-weekly - NEED: dates of payments?" at bounding box center [304, 195] width 85 height 28
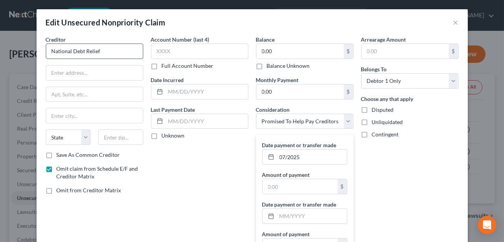
type textarea "$148 bi-weekly - NEED: dates of payments"
click at [101, 50] on input "National Debt Relief" at bounding box center [94, 50] width 97 height 15
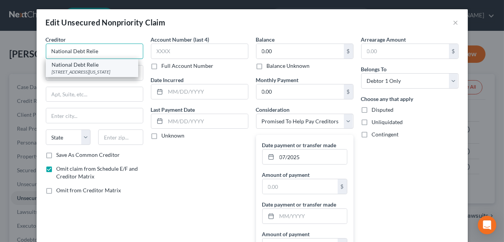
type input "National Debt Relie"
click at [91, 65] on div "National Debt Relie" at bounding box center [92, 65] width 80 height 8
type input "180 Maiden Lane, 30th FL"
type input "New York"
select select "35"
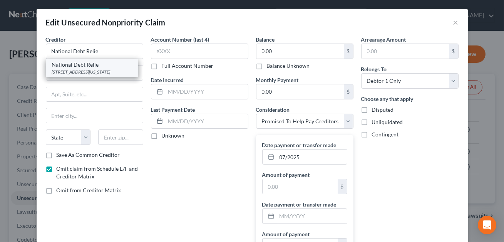
type input "10038"
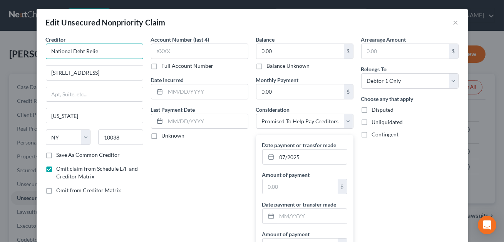
click at [98, 53] on input "National Debt Relie" at bounding box center [94, 50] width 97 height 15
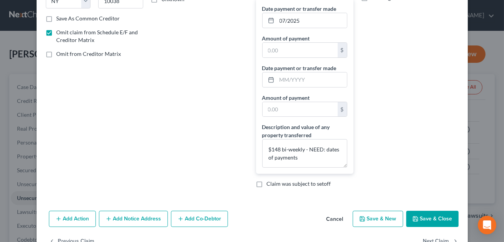
scroll to position [158, 0]
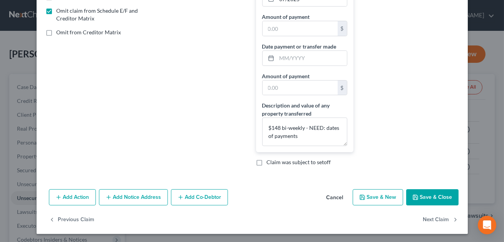
type input "National Debt Relief"
click at [431, 198] on button "Save & Close" at bounding box center [432, 197] width 52 height 16
type input "0"
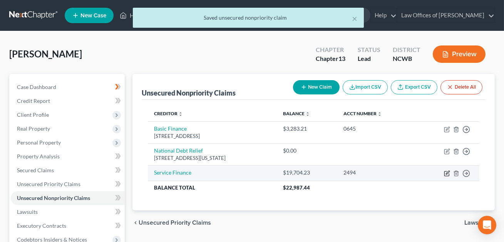
click at [448, 173] on icon "button" at bounding box center [447, 173] width 6 height 6
select select "0"
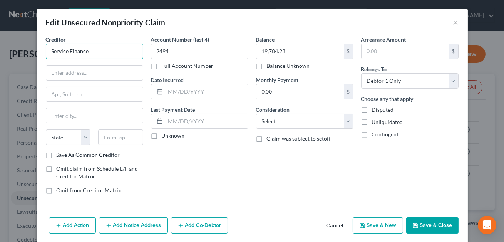
click at [88, 52] on input "Service Finance" at bounding box center [94, 50] width 97 height 15
type input "Service Finance Company LLC"
click at [89, 70] on input "text" at bounding box center [94, 72] width 97 height 15
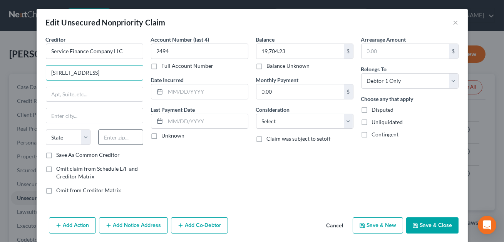
type input "555 South Federal Hwy #200"
click at [108, 134] on input "text" at bounding box center [120, 136] width 45 height 15
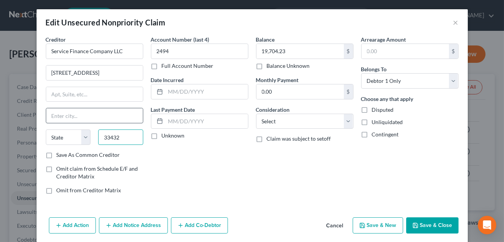
type input "33432"
click at [100, 121] on input "text" at bounding box center [94, 115] width 97 height 15
type input "Boca Raton"
select select "9"
click at [224, 164] on div "Account Number (last 4) 2494 Full Account Number Date Incurred Last Payment Dat…" at bounding box center [199, 117] width 105 height 165
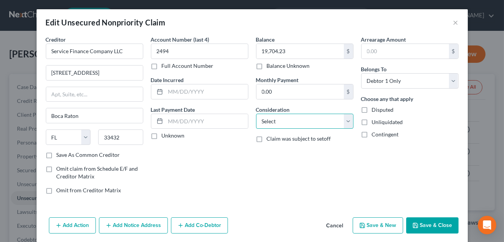
click at [277, 122] on select "Select Cable / Satellite Services Collection Agency Credit Card Debt Debt Couns…" at bounding box center [304, 121] width 97 height 15
click at [283, 121] on select "Select Cable / Satellite Services Collection Agency Credit Card Debt Debt Couns…" at bounding box center [304, 121] width 97 height 15
click at [272, 122] on select "Select Cable / Satellite Services Collection Agency Credit Card Debt Debt Couns…" at bounding box center [304, 121] width 97 height 15
select select "14"
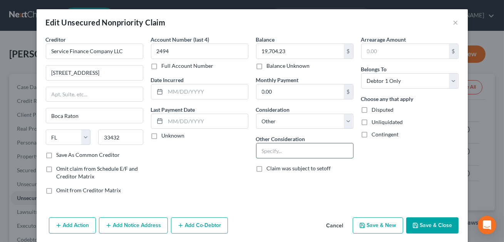
click at [262, 146] on input "text" at bounding box center [304, 150] width 97 height 15
click at [287, 150] on input "Siding expied UCC" at bounding box center [304, 150] width 97 height 15
click at [276, 151] on input "Siding expired UCC" at bounding box center [304, 150] width 97 height 15
type input "Siding: expired UCC"
click at [440, 226] on button "Save & Close" at bounding box center [432, 225] width 52 height 16
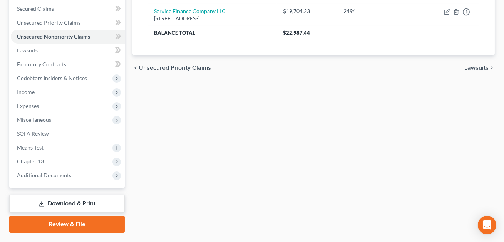
scroll to position [165, 0]
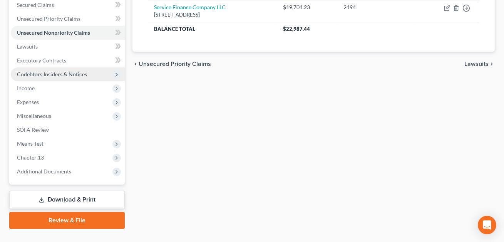
click at [58, 75] on span "Codebtors Insiders & Notices" at bounding box center [52, 74] width 70 height 7
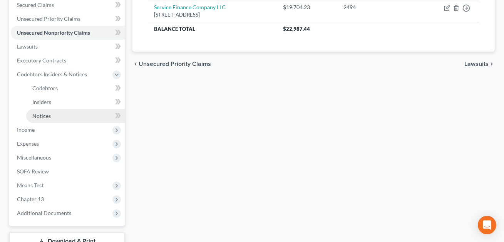
click at [47, 116] on span "Notices" at bounding box center [41, 115] width 18 height 7
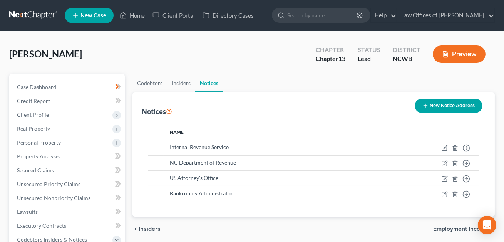
click at [439, 105] on button "New Notice Address" at bounding box center [449, 106] width 68 height 14
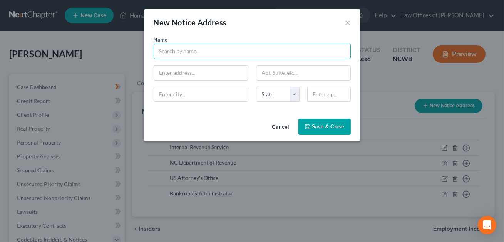
click at [226, 52] on input "text" at bounding box center [252, 50] width 197 height 15
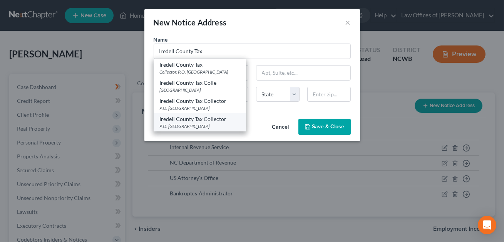
click at [212, 117] on div "Iredell County Tax Collector" at bounding box center [200, 119] width 80 height 8
type input "Iredell County Tax Collector"
type input "P.O. Box 1027"
type input "[GEOGRAPHIC_DATA]"
select select "28"
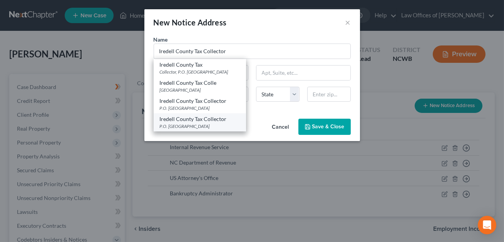
type input "28677"
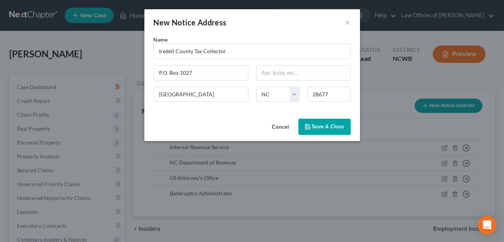
click at [333, 129] on span "Save & Close" at bounding box center [328, 126] width 32 height 7
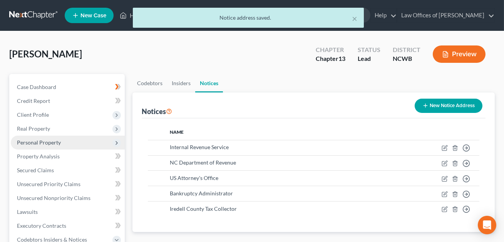
scroll to position [88, 0]
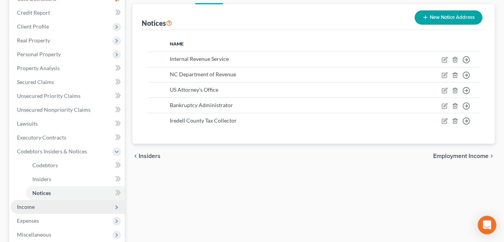
click at [37, 206] on span "Income" at bounding box center [68, 207] width 114 height 14
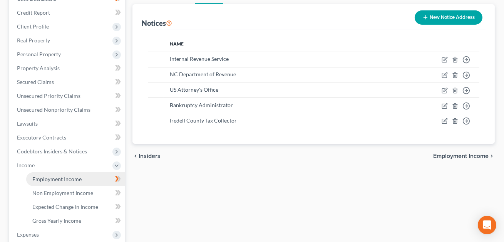
click at [51, 176] on span "Employment Income" at bounding box center [56, 179] width 49 height 7
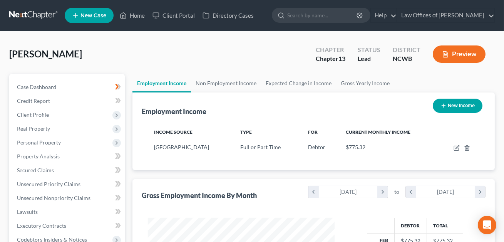
scroll to position [138, 202]
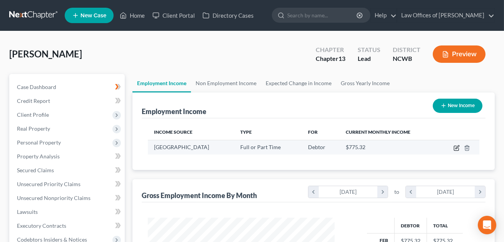
click at [459, 147] on icon "button" at bounding box center [456, 148] width 6 height 6
select select "0"
select select "2"
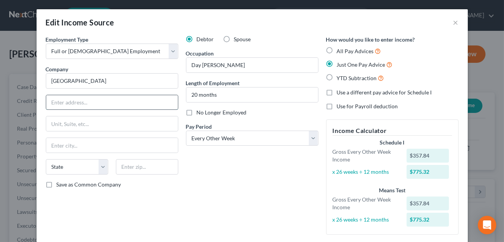
click at [64, 97] on input "text" at bounding box center [112, 102] width 132 height 15
click at [64, 103] on input "P.O. box 788" at bounding box center [112, 102] width 132 height 15
type input "P.O. Box 788"
click at [132, 167] on input "text" at bounding box center [147, 166] width 62 height 15
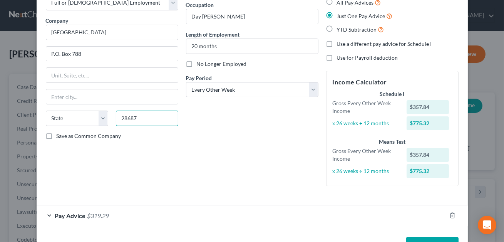
scroll to position [74, 0]
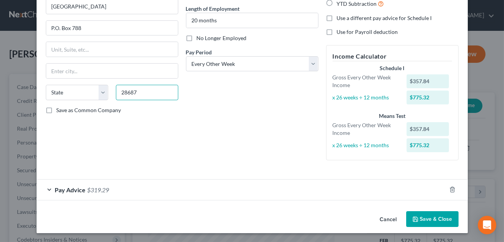
type input "28687"
click at [205, 185] on div "Pay Advice $319.29" at bounding box center [242, 189] width 410 height 20
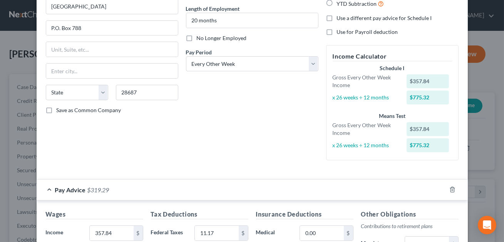
type input "[GEOGRAPHIC_DATA]"
select select "28"
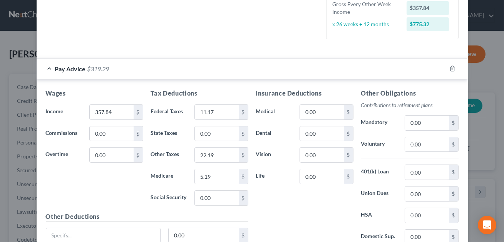
scroll to position [208, 0]
